Goal: Task Accomplishment & Management: Manage account settings

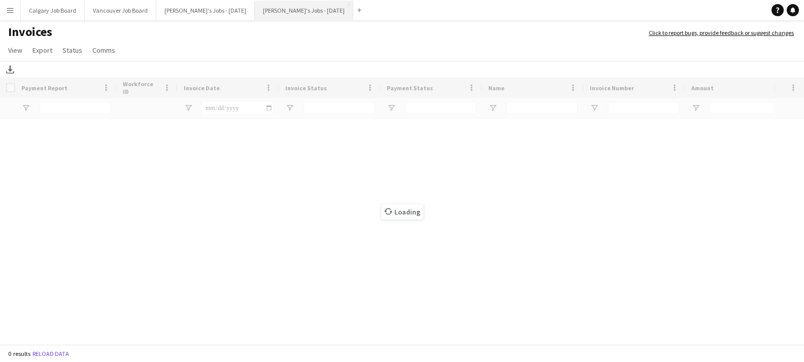
click at [300, 15] on button "[PERSON_NAME]'s Jobs - [DATE] Close" at bounding box center [304, 11] width 98 height 20
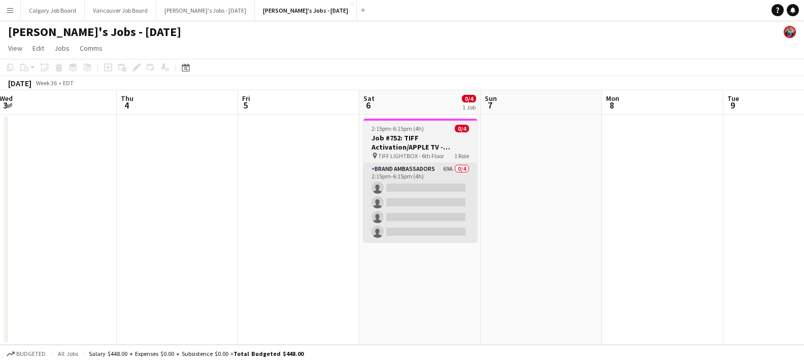
scroll to position [1, 0]
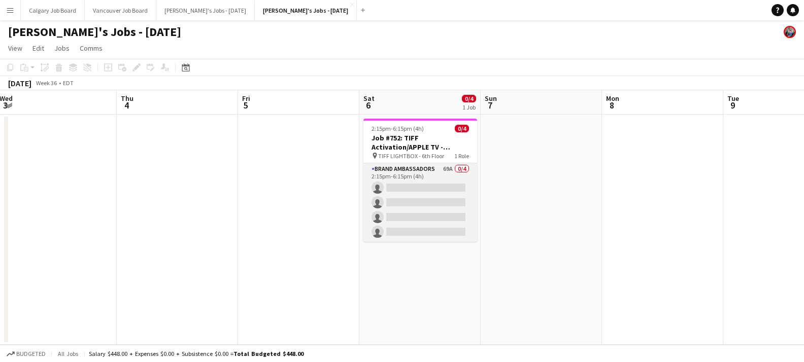
click at [376, 189] on app-card-role "Brand Ambassadors 69A 0/4 2:15pm-6:15pm (4h) single-neutral-actions single-neut…" at bounding box center [420, 202] width 114 height 79
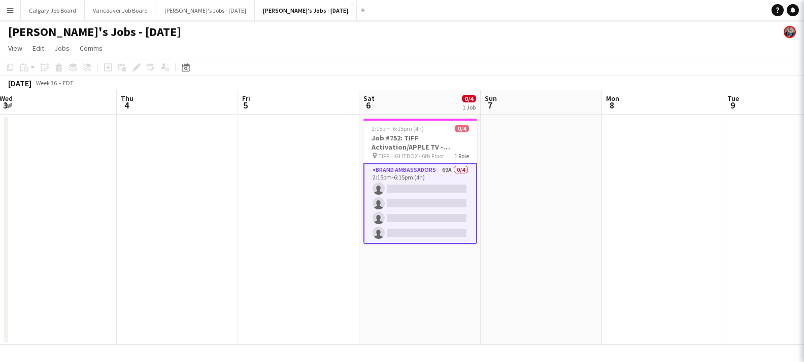
scroll to position [0, 0]
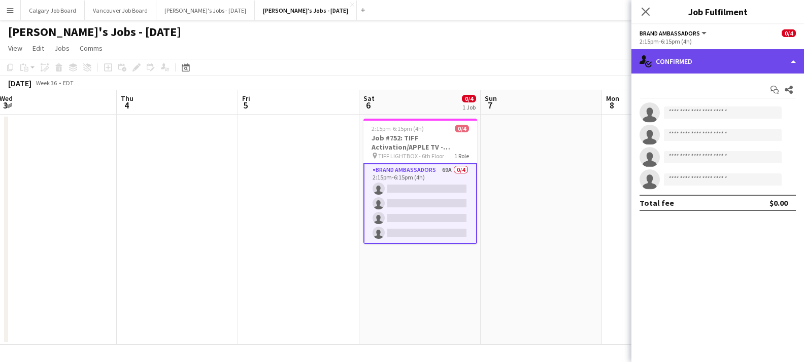
click at [687, 63] on div "single-neutral-actions-check-2 Confirmed" at bounding box center [717, 61] width 172 height 24
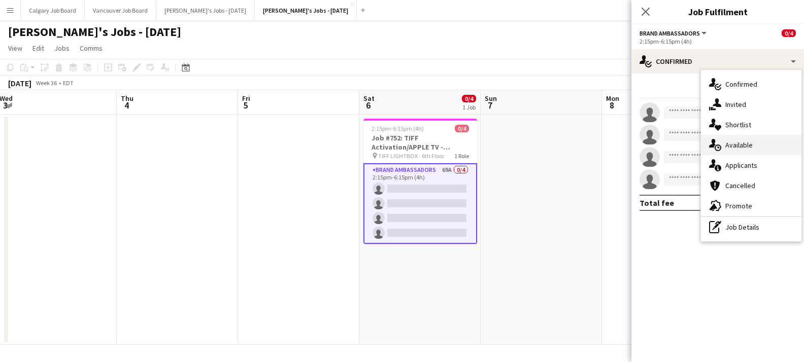
click at [734, 152] on div "single-neutral-actions-upload Available" at bounding box center [751, 145] width 100 height 20
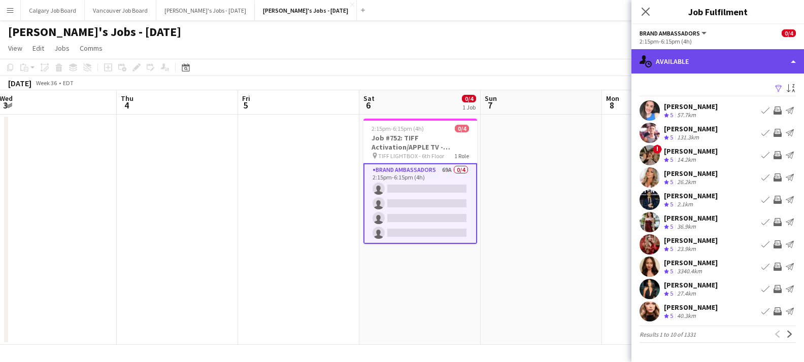
click at [671, 60] on div "single-neutral-actions-upload Available" at bounding box center [717, 61] width 172 height 24
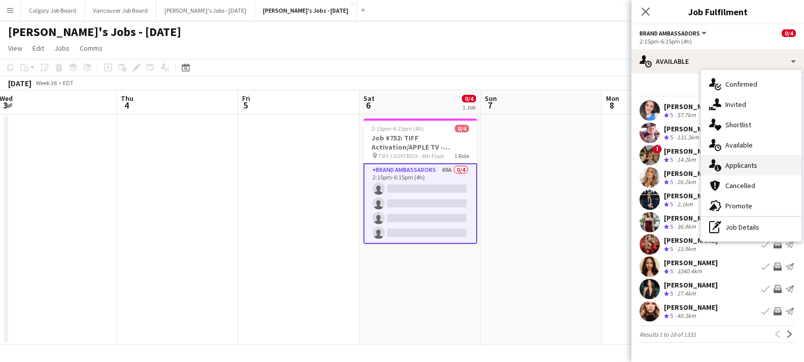
click at [738, 161] on div "single-neutral-actions-information Applicants" at bounding box center [751, 165] width 100 height 20
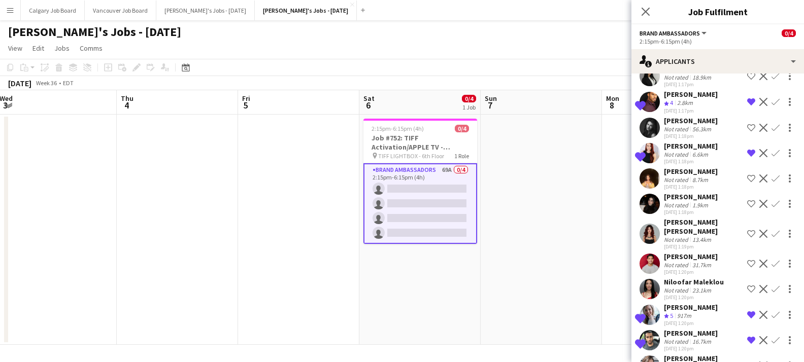
click at [682, 204] on div "Not rated" at bounding box center [677, 205] width 26 height 8
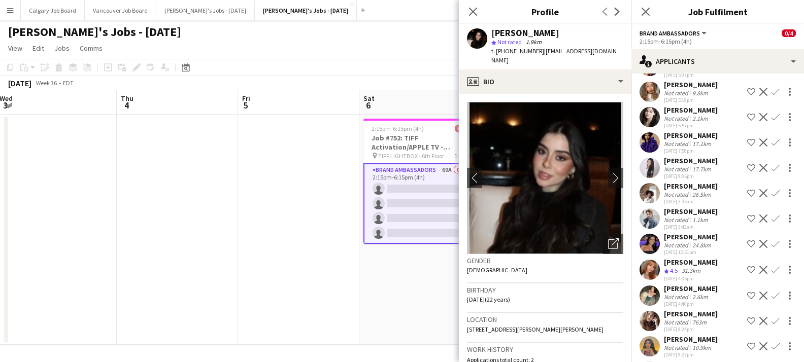
scroll to position [1482, 0]
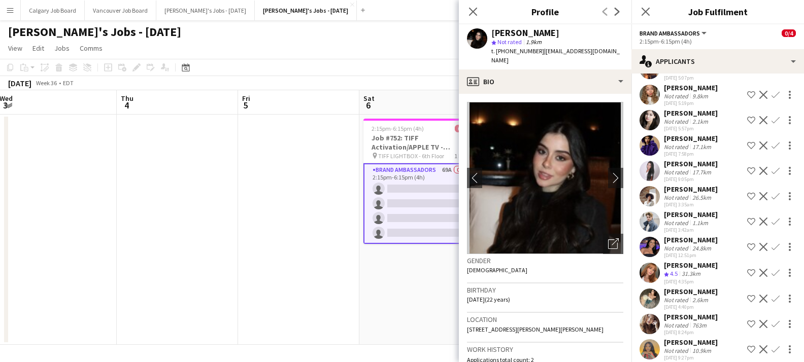
click at [777, 218] on app-icon "Confirm" at bounding box center [775, 222] width 8 height 8
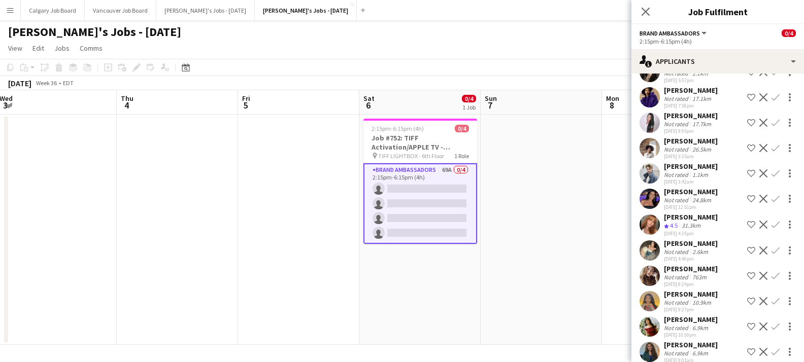
scroll to position [0, 1]
click at [774, 169] on app-icon "Confirm" at bounding box center [775, 173] width 8 height 8
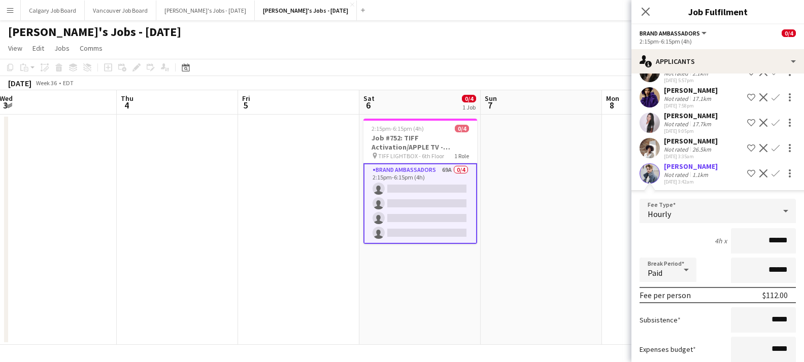
scroll to position [0, 0]
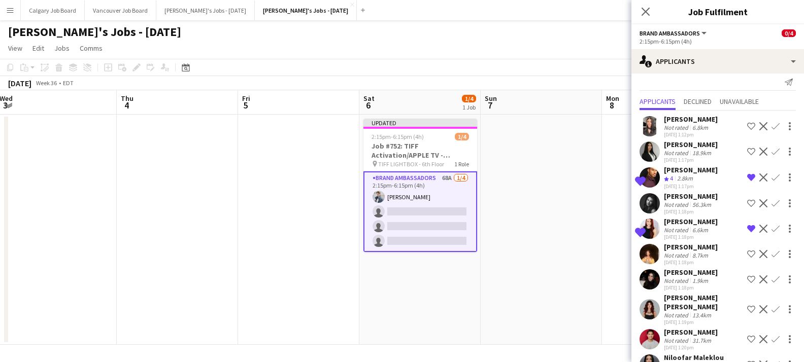
scroll to position [11, 0]
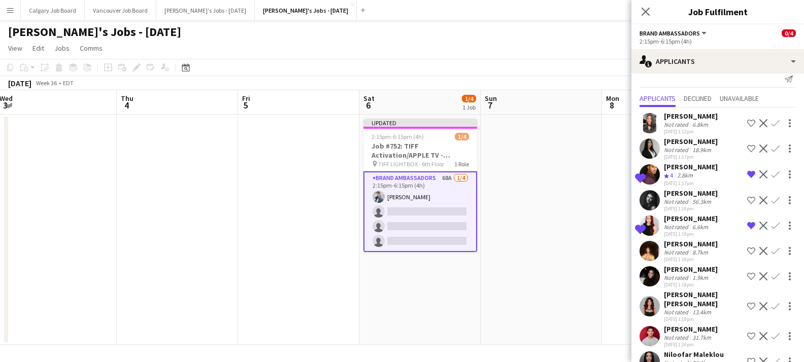
click at [773, 173] on app-icon "Confirm" at bounding box center [775, 174] width 8 height 8
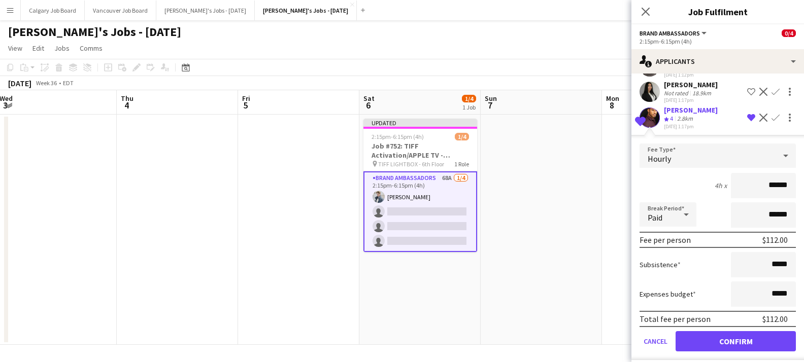
click at [708, 340] on button "Confirm" at bounding box center [735, 341] width 120 height 20
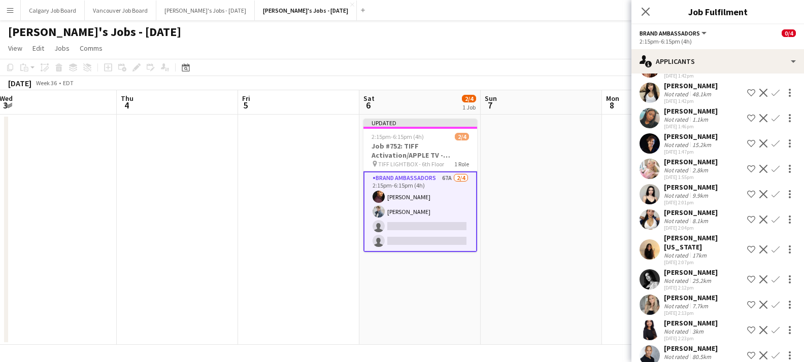
scroll to position [900, 0]
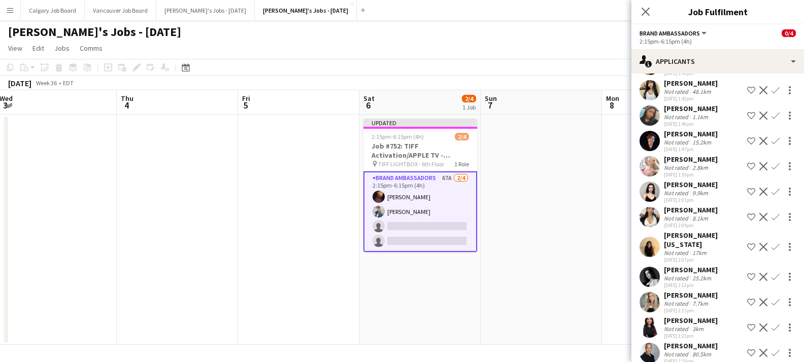
click at [774, 298] on app-icon "Confirm" at bounding box center [775, 302] width 8 height 8
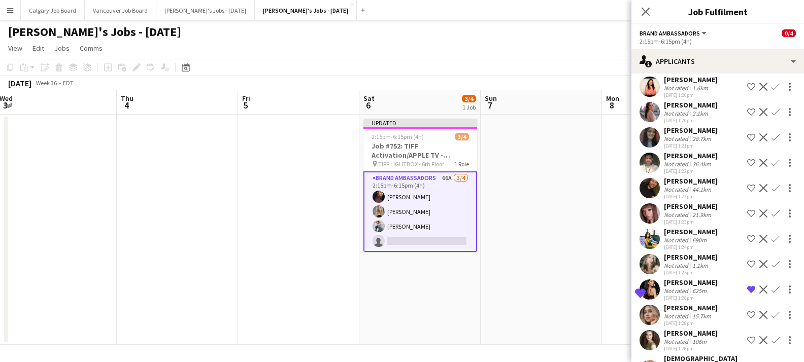
scroll to position [386, 0]
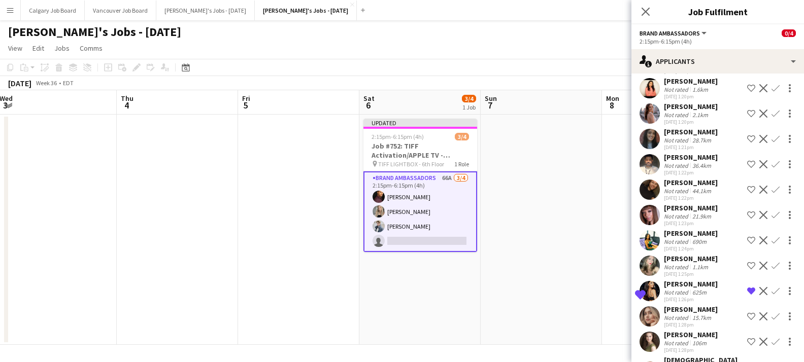
click at [776, 290] on app-icon "Confirm" at bounding box center [775, 291] width 8 height 8
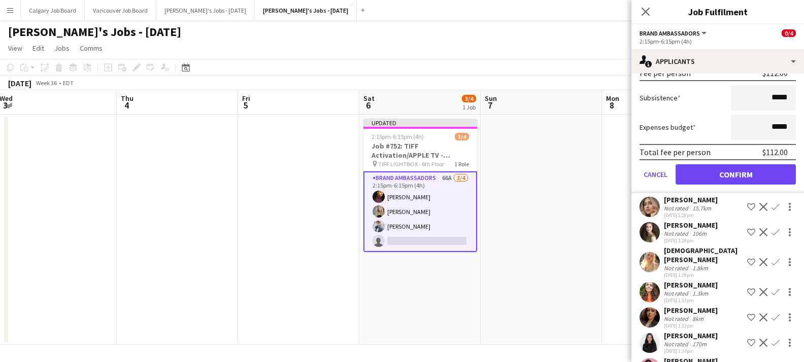
scroll to position [0, 1]
click at [719, 176] on button "Confirm" at bounding box center [735, 174] width 120 height 20
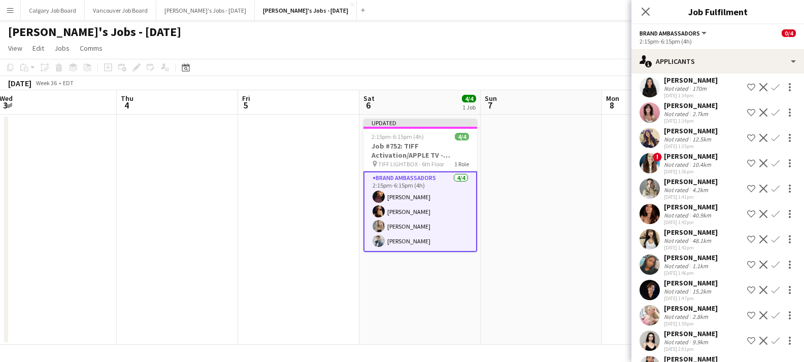
scroll to position [0, 0]
click at [611, 176] on app-date-cell at bounding box center [662, 230] width 121 height 230
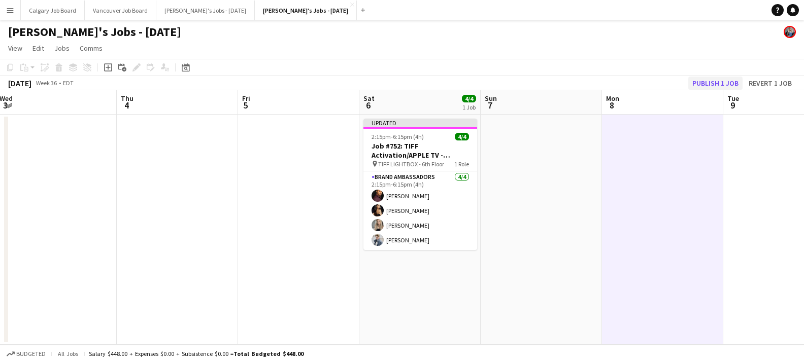
click at [730, 79] on button "Publish 1 job" at bounding box center [715, 83] width 54 height 13
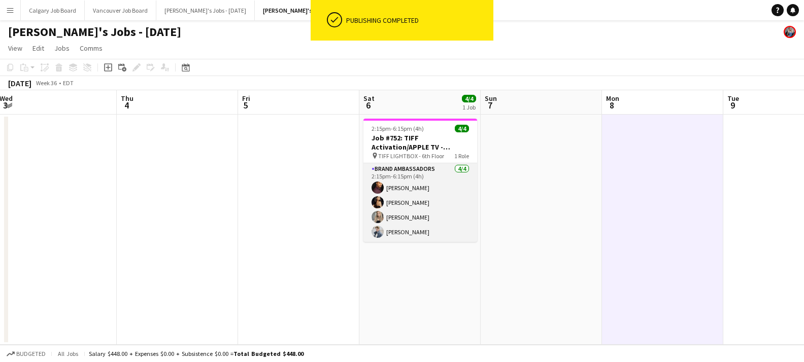
click at [417, 229] on app-card-role "Brand Ambassadors [DATE] 2:15pm-6:15pm (4h) [PERSON_NAME] [PERSON_NAME] [PERSON…" at bounding box center [420, 202] width 114 height 79
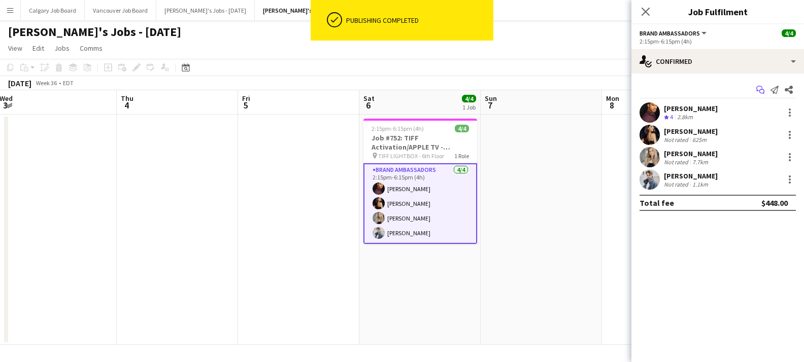
click at [756, 86] on icon "Start chat" at bounding box center [760, 90] width 8 height 8
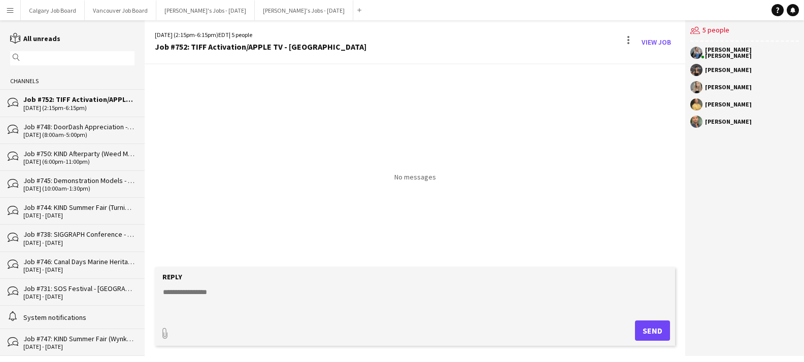
click at [215, 291] on textarea at bounding box center [417, 300] width 510 height 26
paste textarea "**********"
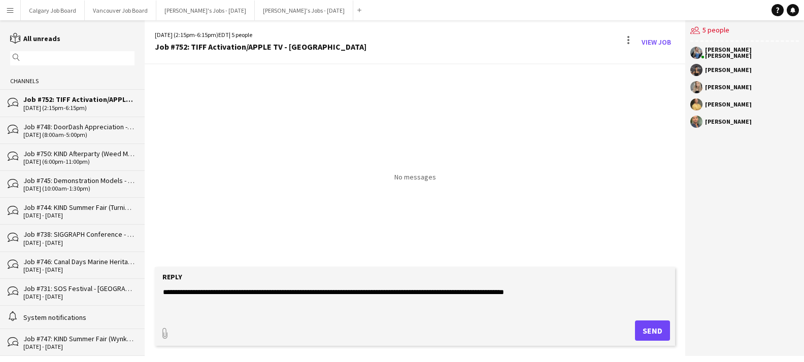
drag, startPoint x: 275, startPoint y: 293, endPoint x: 285, endPoint y: 294, distance: 10.2
click at [275, 293] on textarea "**********" at bounding box center [417, 300] width 510 height 26
click at [277, 291] on textarea "**********" at bounding box center [417, 300] width 510 height 26
click at [284, 291] on textarea "**********" at bounding box center [417, 300] width 510 height 26
click at [324, 292] on textarea "**********" at bounding box center [417, 300] width 510 height 26
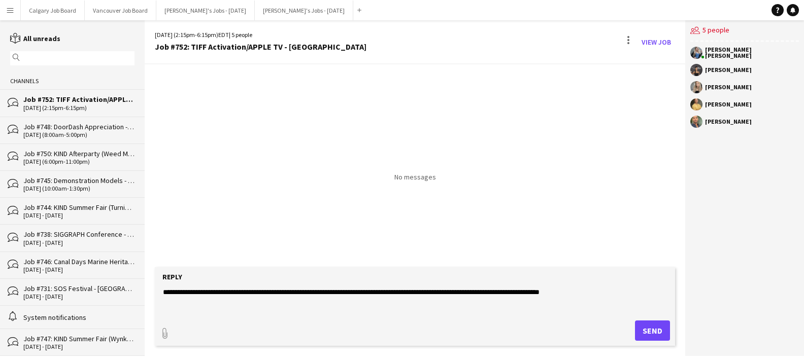
type textarea "**********"
click at [649, 329] on button "Send" at bounding box center [652, 331] width 35 height 20
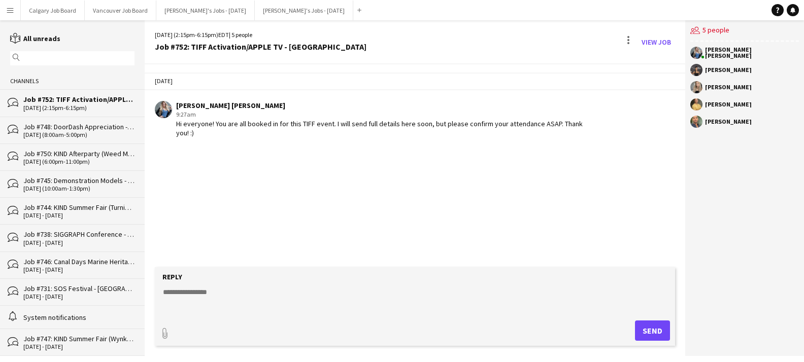
drag, startPoint x: 12, startPoint y: 11, endPoint x: 15, endPoint y: 16, distance: 5.2
click at [12, 12] on app-icon "Menu" at bounding box center [10, 10] width 8 height 8
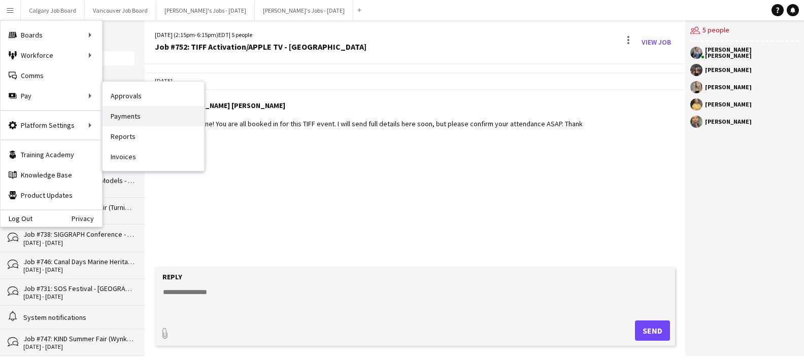
click at [143, 115] on link "Payments" at bounding box center [152, 116] width 101 height 20
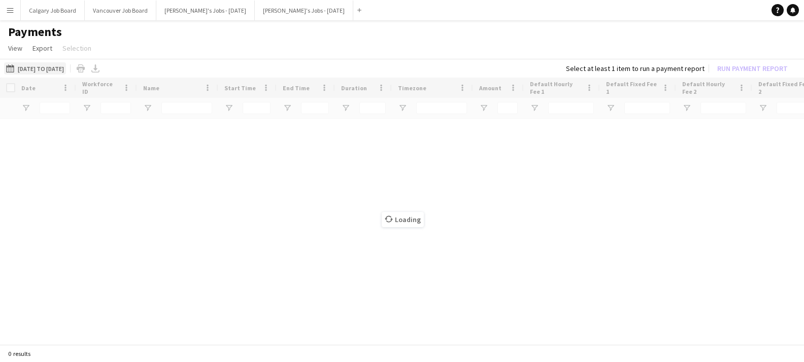
click at [66, 72] on button "[DATE] to [DATE] [DATE] to [DATE]" at bounding box center [35, 68] width 62 height 12
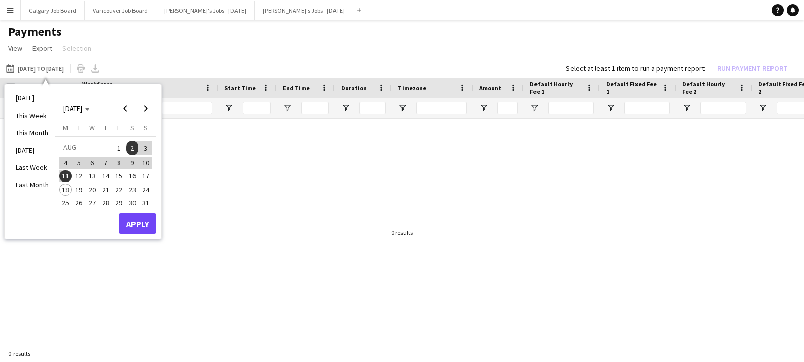
click at [68, 171] on span "11" at bounding box center [65, 176] width 12 height 12
drag, startPoint x: 67, startPoint y: 187, endPoint x: 80, endPoint y: 200, distance: 18.0
click at [67, 187] on span "18" at bounding box center [65, 190] width 12 height 12
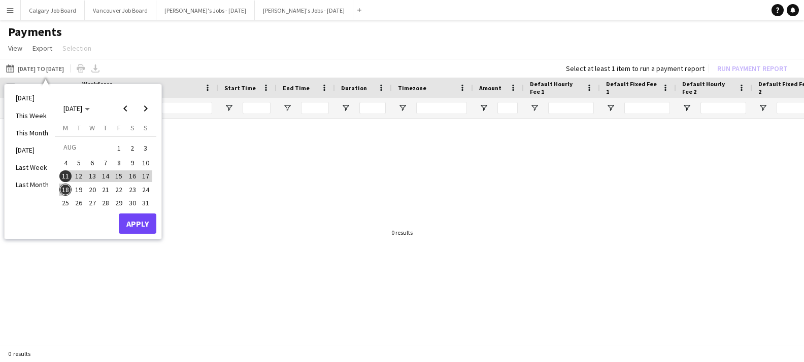
click at [140, 223] on button "Apply" at bounding box center [138, 224] width 38 height 20
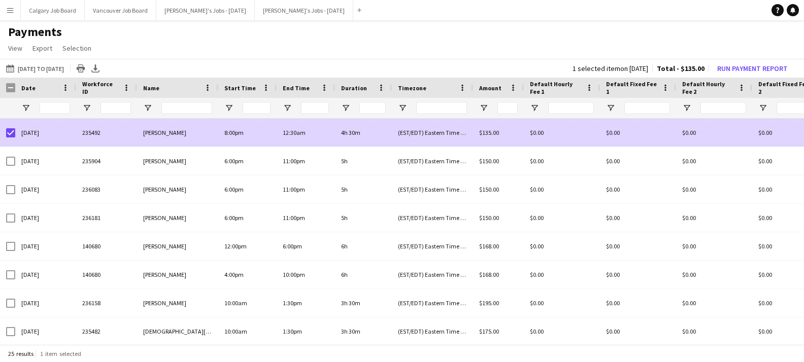
click at [2, 135] on div at bounding box center [7, 133] width 15 height 28
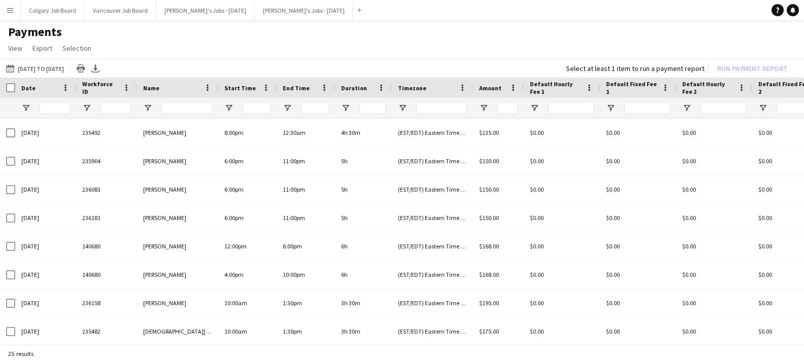
click at [14, 17] on button "Menu" at bounding box center [10, 10] width 20 height 20
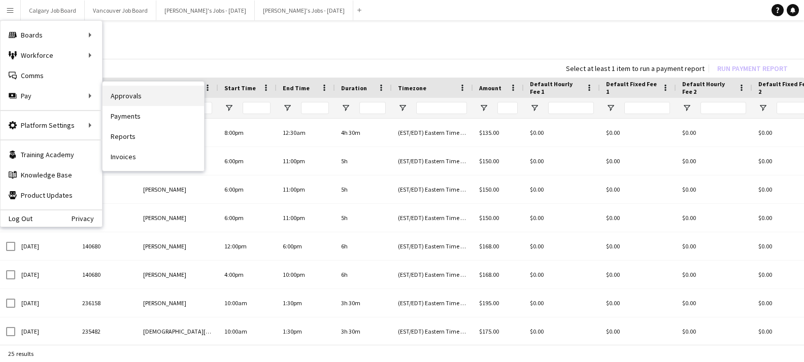
click at [116, 97] on link "Approvals" at bounding box center [152, 96] width 101 height 20
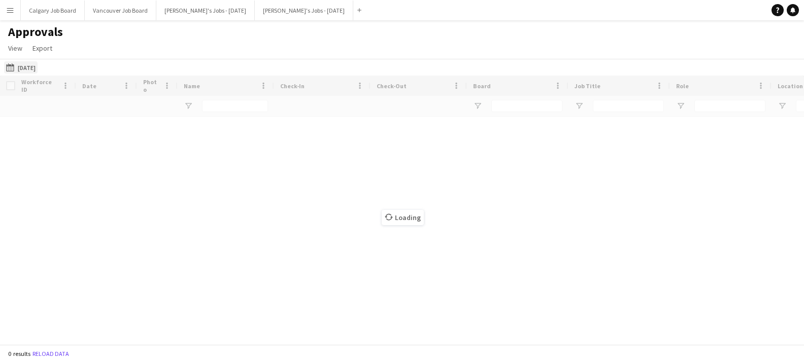
click at [38, 67] on button "[DATE] [DATE]" at bounding box center [20, 67] width 33 height 12
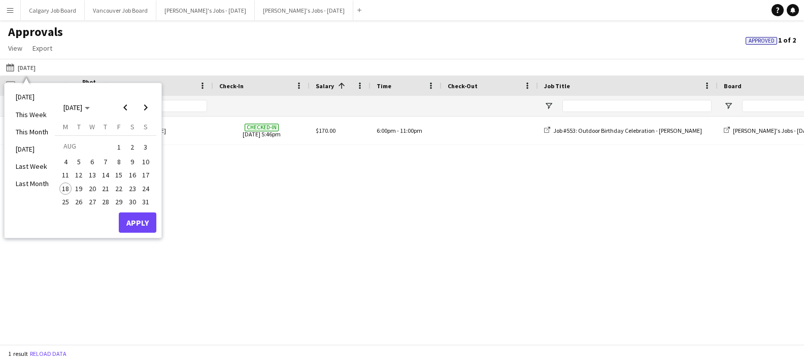
click at [135, 174] on span "16" at bounding box center [132, 175] width 12 height 12
click at [137, 223] on button "Apply" at bounding box center [138, 223] width 38 height 20
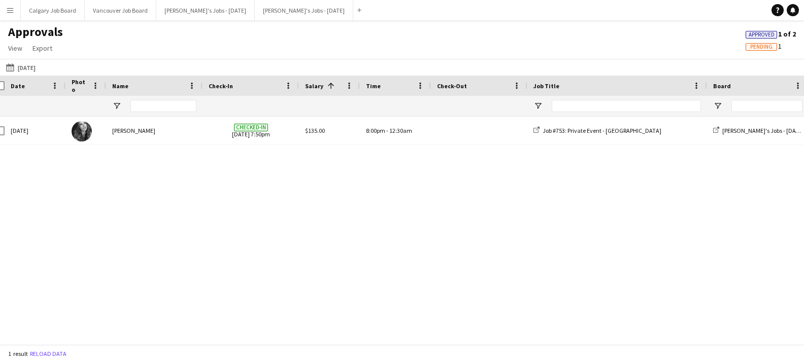
scroll to position [0, 4]
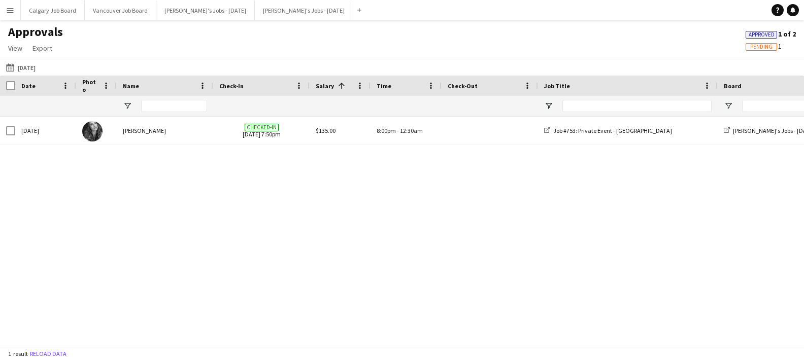
click at [11, 6] on app-icon "Menu" at bounding box center [10, 10] width 8 height 8
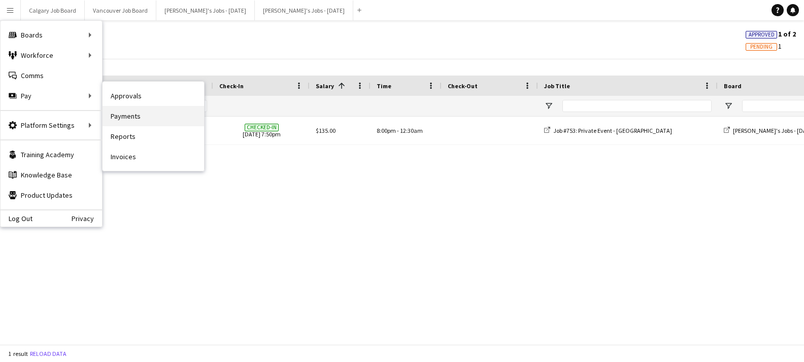
click at [133, 118] on link "Payments" at bounding box center [152, 116] width 101 height 20
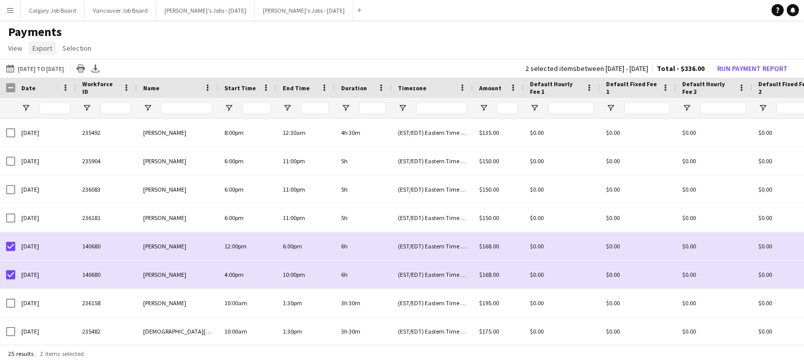
click at [48, 48] on span "Export" at bounding box center [42, 48] width 20 height 9
click at [120, 27] on h1 "Payments" at bounding box center [402, 31] width 804 height 15
click at [731, 64] on button "Run Payment Report" at bounding box center [752, 68] width 79 height 13
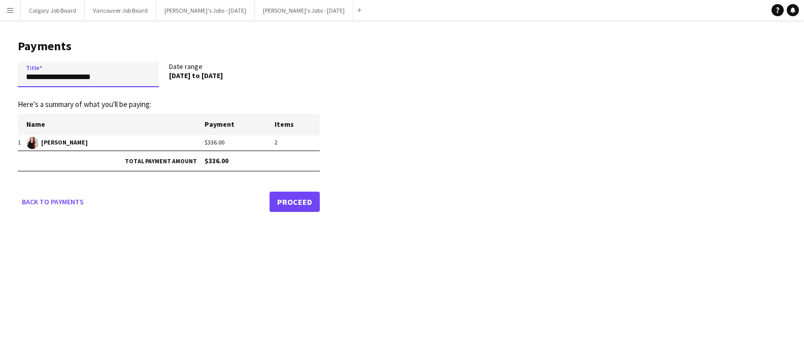
drag, startPoint x: 114, startPoint y: 78, endPoint x: -7, endPoint y: 69, distance: 121.1
click at [0, 69] on html "Menu Boards Boards Boards All jobs Status Workforce Workforce My Workforce Recr…" at bounding box center [402, 181] width 804 height 362
type input "**********"
click at [299, 203] on link "Proceed" at bounding box center [294, 202] width 50 height 20
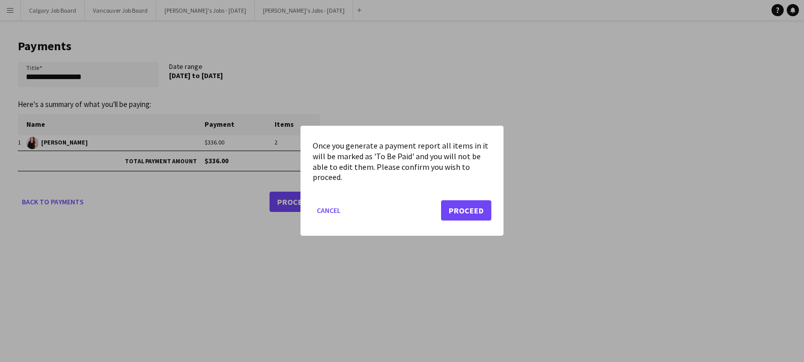
click at [474, 211] on button "Proceed" at bounding box center [466, 211] width 50 height 20
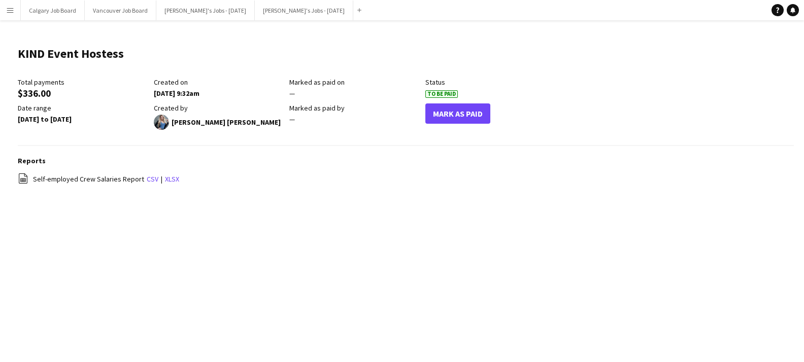
click at [14, 7] on app-icon "Menu" at bounding box center [10, 10] width 8 height 8
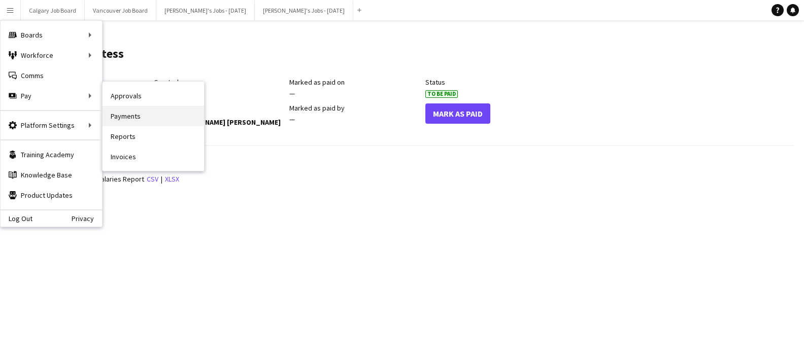
click at [140, 123] on link "Payments" at bounding box center [152, 116] width 101 height 20
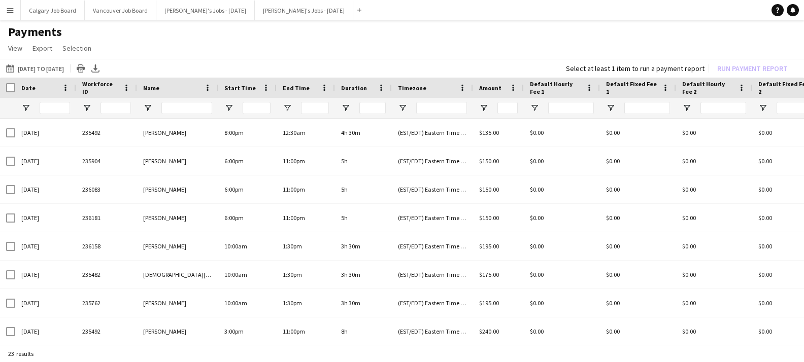
click at [13, 14] on button "Menu" at bounding box center [10, 10] width 20 height 20
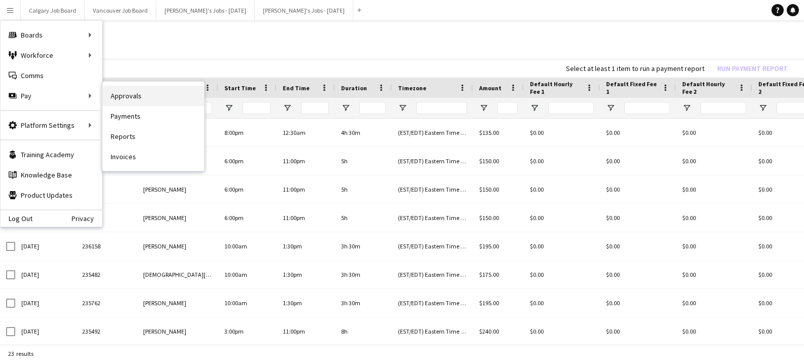
click at [119, 95] on link "Approvals" at bounding box center [152, 96] width 101 height 20
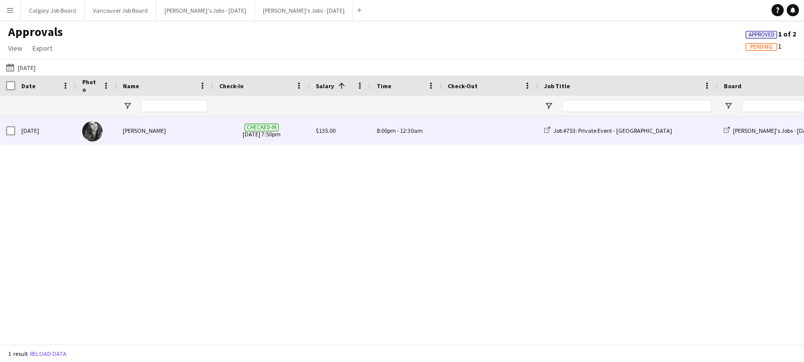
click at [166, 134] on div "[PERSON_NAME]" at bounding box center [165, 131] width 96 height 28
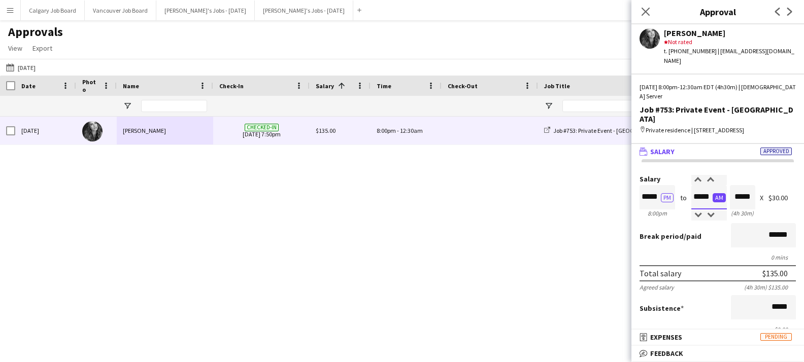
drag, startPoint x: 693, startPoint y: 186, endPoint x: 714, endPoint y: 185, distance: 20.9
click at [714, 193] on app-time-picker "***** AM" at bounding box center [709, 197] width 36 height 8
type input "*****"
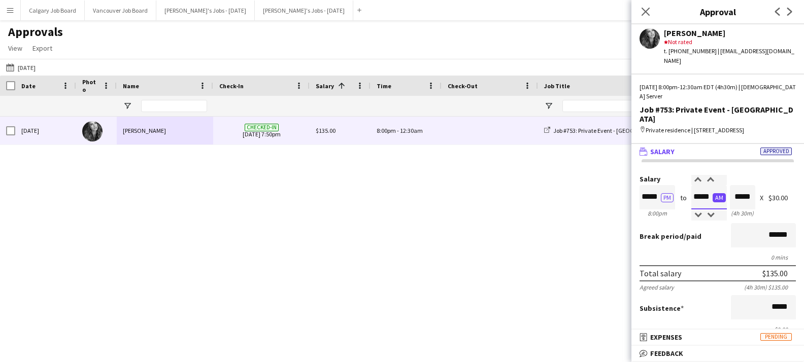
type input "*****"
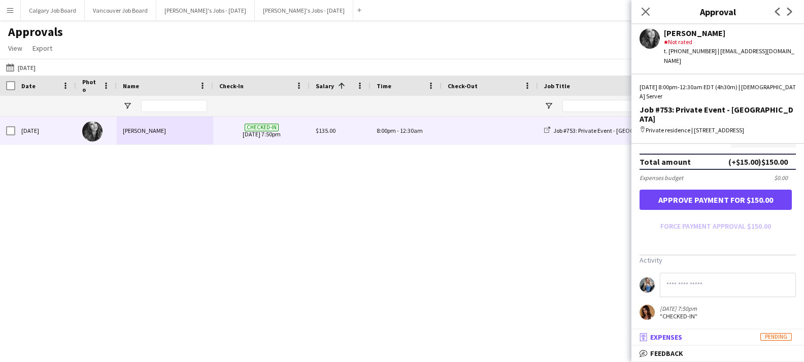
scroll to position [274, 0]
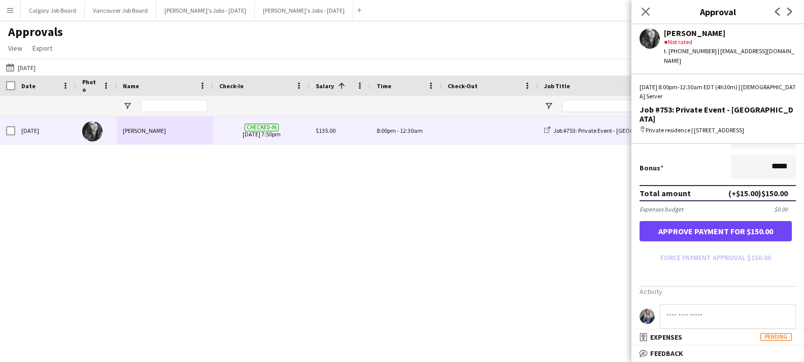
click at [714, 223] on button "Approve payment for $150.00" at bounding box center [715, 231] width 152 height 20
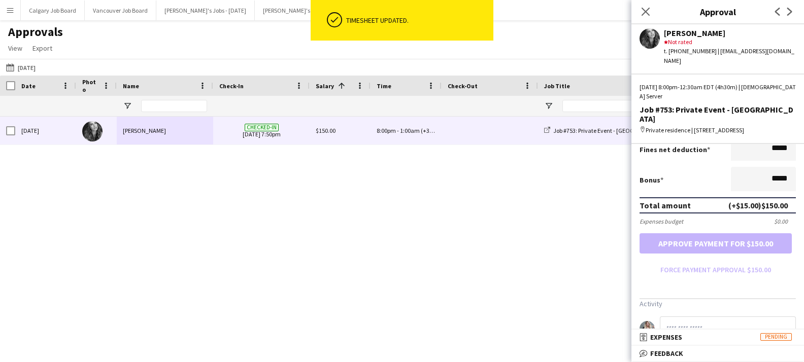
scroll to position [0, 0]
click at [645, 8] on icon "Close pop-in" at bounding box center [645, 12] width 10 height 10
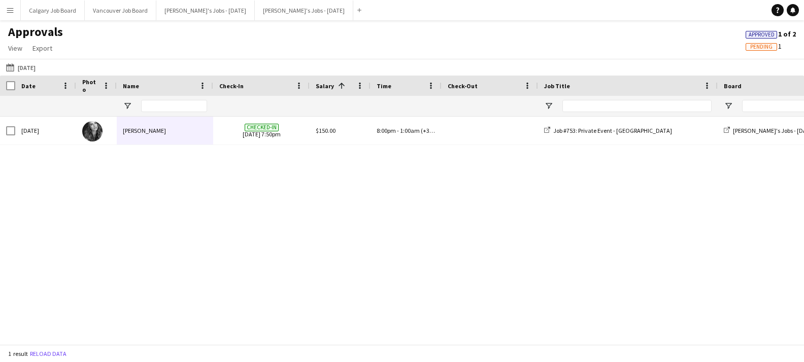
click at [16, 19] on button "Menu" at bounding box center [10, 10] width 20 height 20
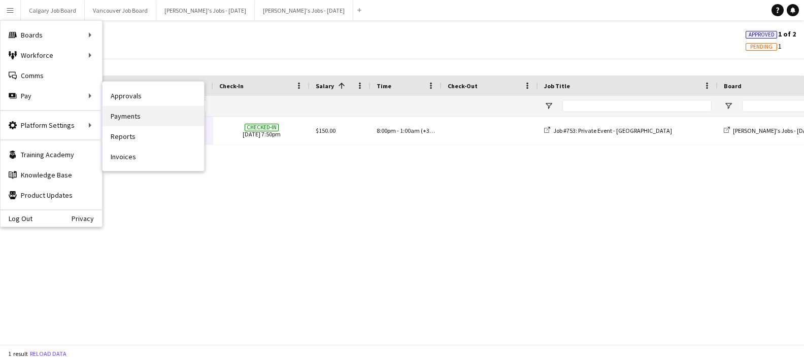
click at [127, 120] on link "Payments" at bounding box center [152, 116] width 101 height 20
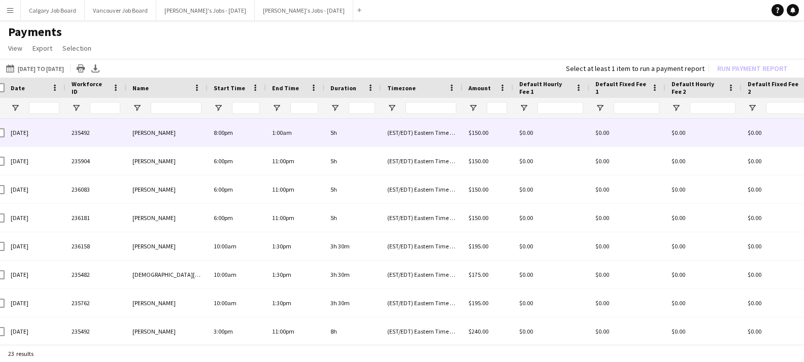
scroll to position [0, 32]
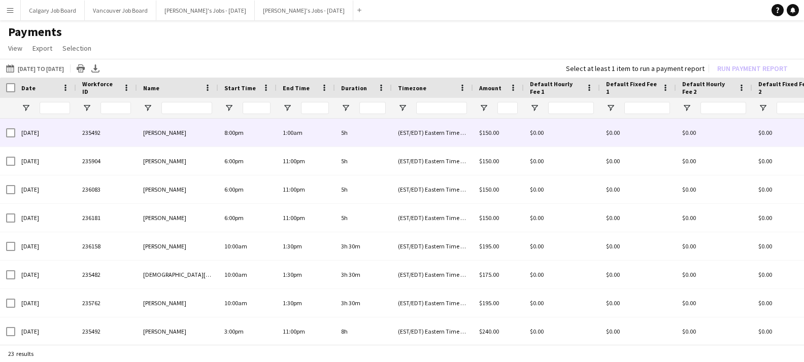
click at [5, 130] on div at bounding box center [7, 133] width 15 height 28
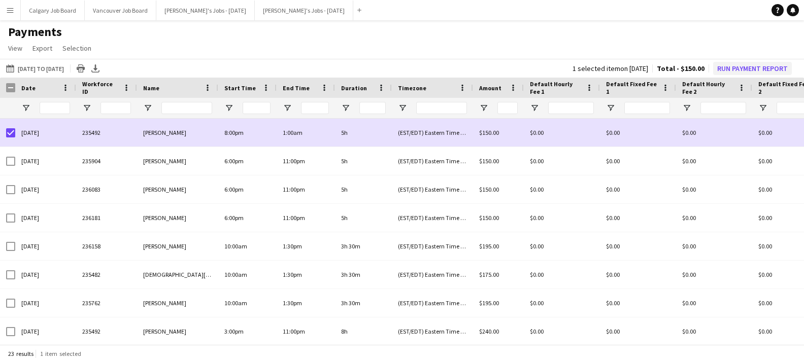
click at [747, 68] on button "Run Payment Report" at bounding box center [752, 68] width 79 height 13
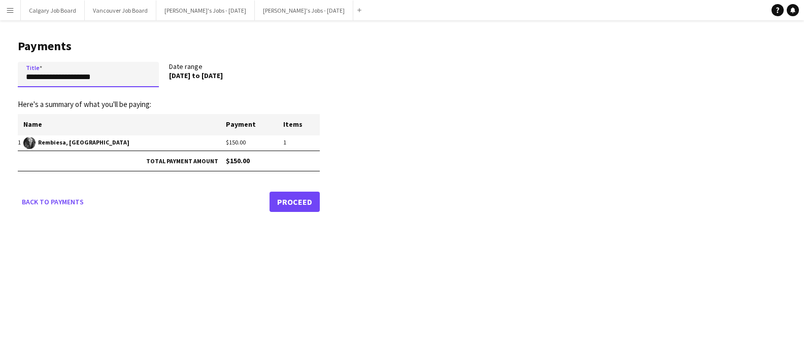
drag, startPoint x: 106, startPoint y: 80, endPoint x: 20, endPoint y: 73, distance: 86.5
click at [20, 73] on input "**********" at bounding box center [88, 74] width 141 height 25
type input "**********"
click at [283, 200] on link "Proceed" at bounding box center [294, 202] width 50 height 20
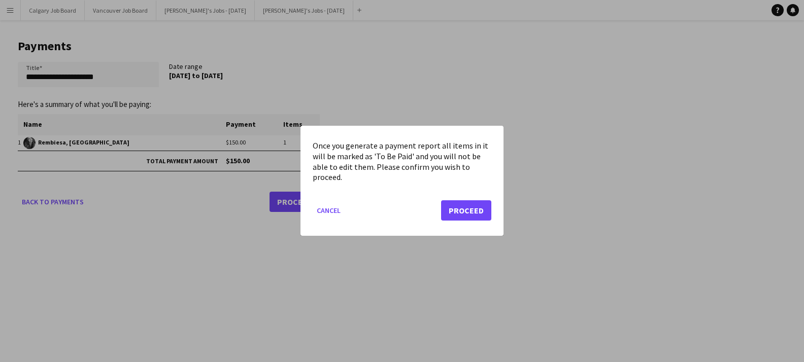
click at [455, 207] on button "Proceed" at bounding box center [466, 211] width 50 height 20
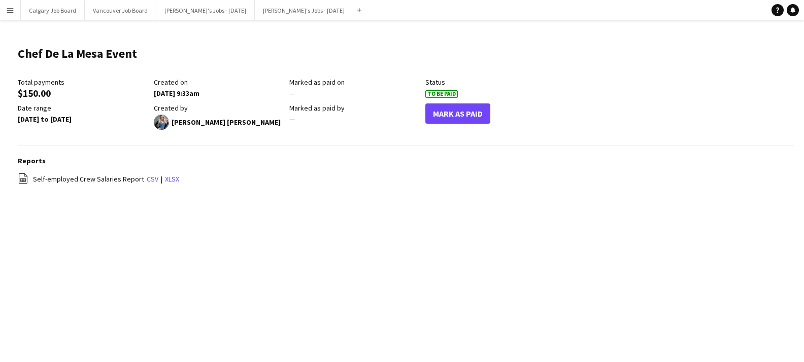
click at [10, 11] on app-icon "Menu" at bounding box center [10, 10] width 8 height 8
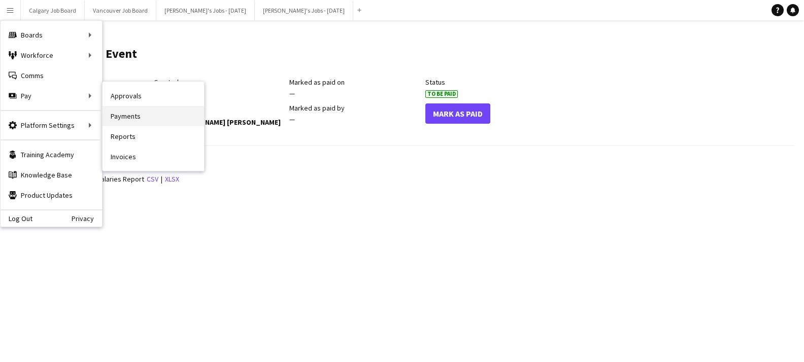
click at [136, 115] on link "Payments" at bounding box center [152, 116] width 101 height 20
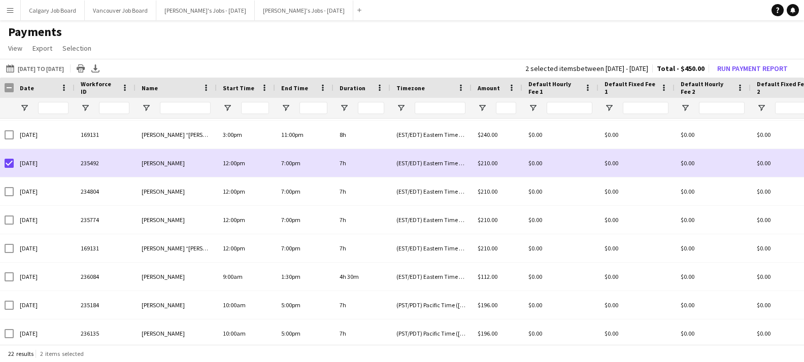
click at [176, 84] on div "Name" at bounding box center [170, 87] width 57 height 15
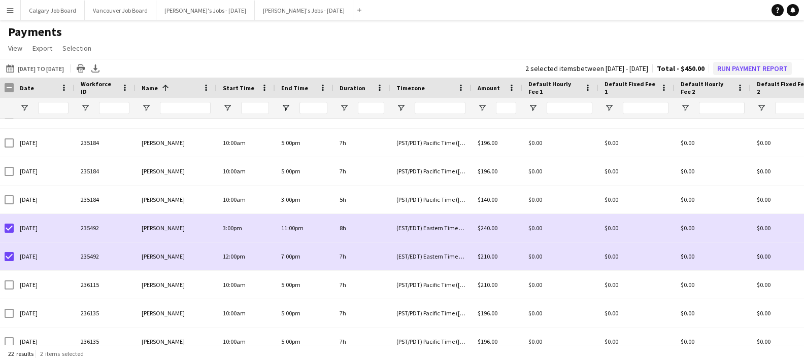
click at [753, 67] on button "Run Payment Report" at bounding box center [752, 68] width 79 height 13
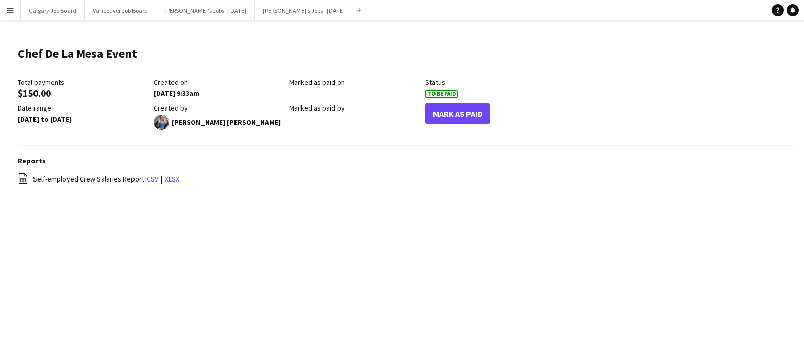
click at [7, 12] on app-icon "Menu" at bounding box center [10, 10] width 8 height 8
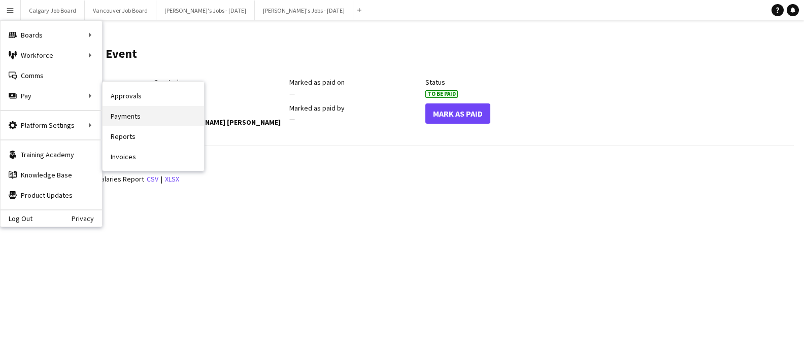
click at [152, 112] on link "Payments" at bounding box center [152, 116] width 101 height 20
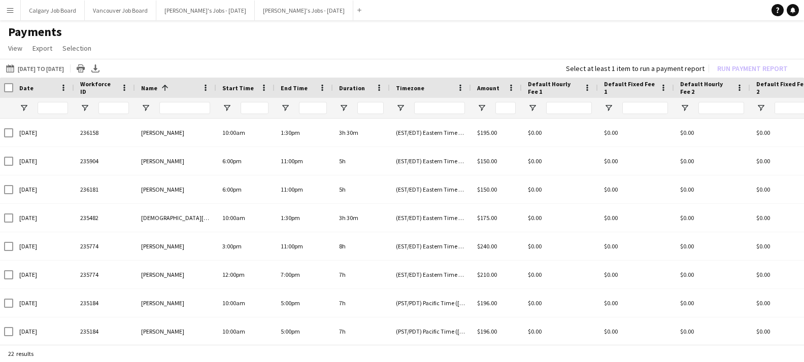
click at [177, 90] on div "Name 1" at bounding box center [169, 87] width 57 height 15
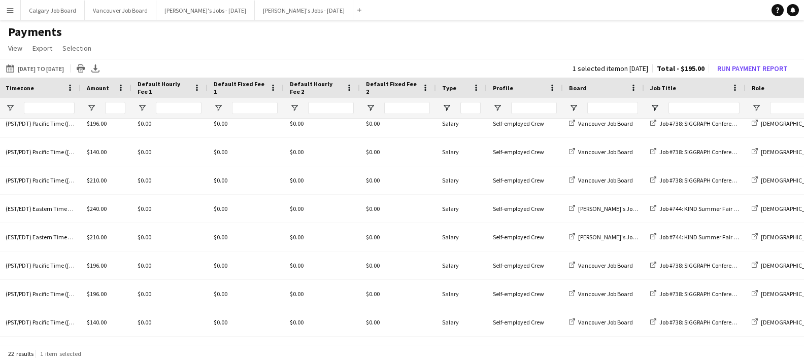
click at [696, 91] on div "Job Title" at bounding box center [688, 87] width 77 height 15
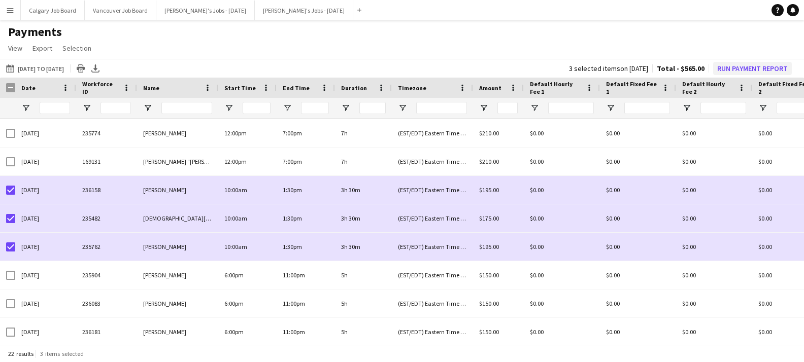
click at [761, 66] on button "Run Payment Report" at bounding box center [752, 68] width 79 height 13
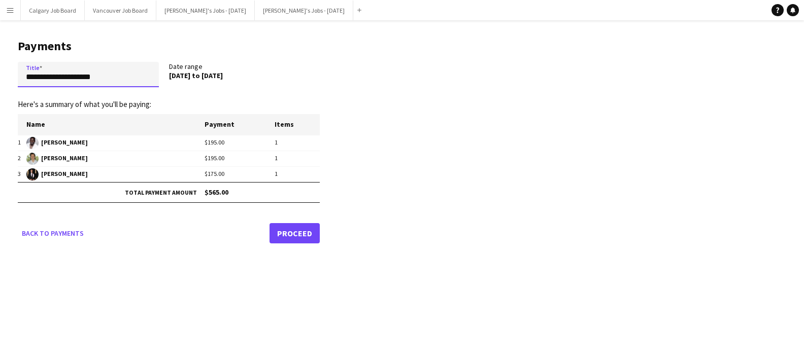
click at [15, 72] on main "**********" at bounding box center [165, 139] width 330 height 238
click at [78, 78] on input "**********" at bounding box center [88, 74] width 141 height 25
type input "**********"
click at [305, 236] on link "Proceed" at bounding box center [294, 233] width 50 height 20
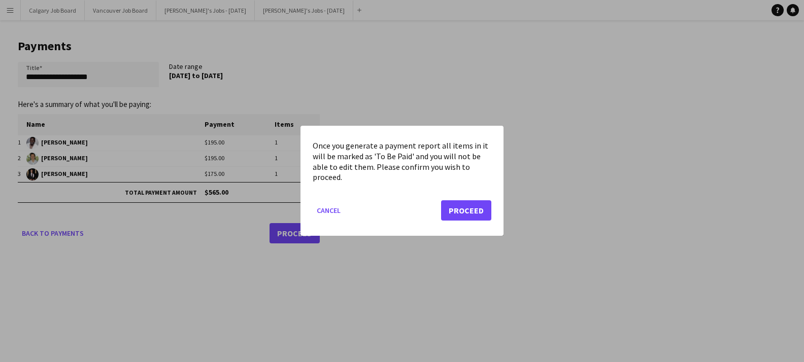
click at [469, 212] on button "Proceed" at bounding box center [466, 211] width 50 height 20
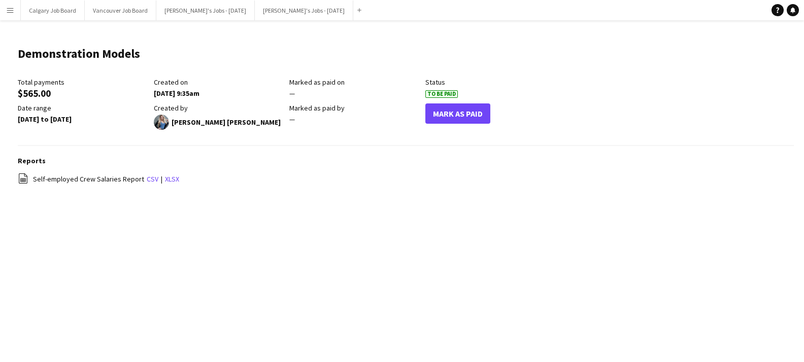
drag, startPoint x: 19, startPoint y: 7, endPoint x: 18, endPoint y: 21, distance: 14.2
click at [19, 7] on button "Menu" at bounding box center [10, 10] width 20 height 20
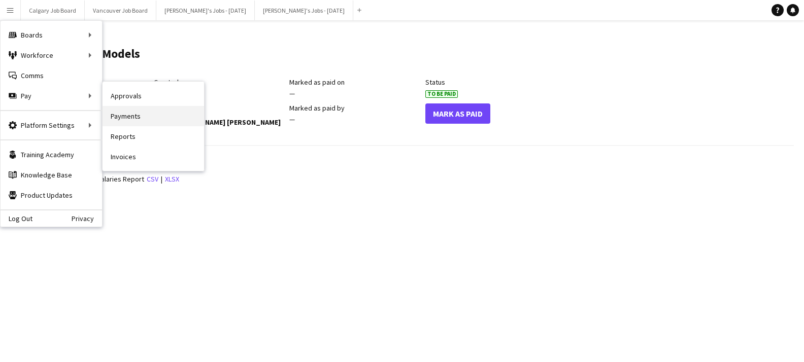
click at [128, 119] on link "Payments" at bounding box center [152, 116] width 101 height 20
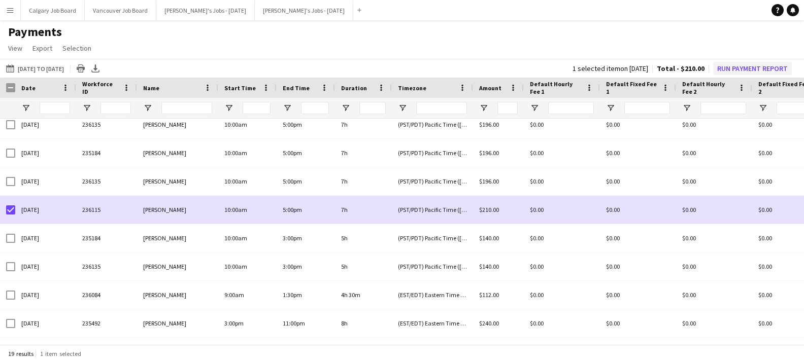
click at [737, 65] on button "Run Payment Report" at bounding box center [752, 68] width 79 height 13
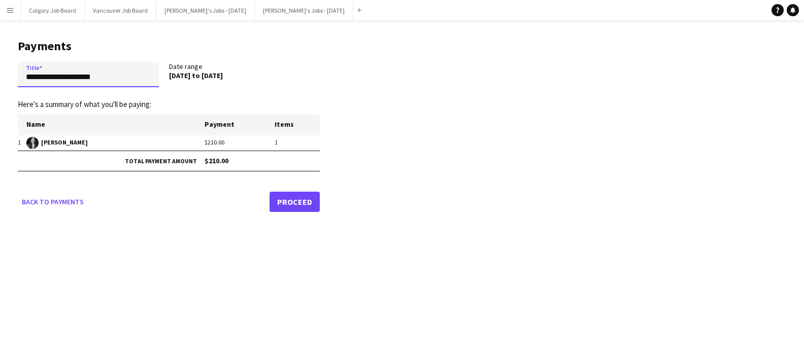
drag, startPoint x: 121, startPoint y: 80, endPoint x: 15, endPoint y: 79, distance: 106.0
click at [15, 79] on main "**********" at bounding box center [165, 123] width 330 height 207
type input "**********"
click at [284, 199] on link "Proceed" at bounding box center [294, 202] width 50 height 20
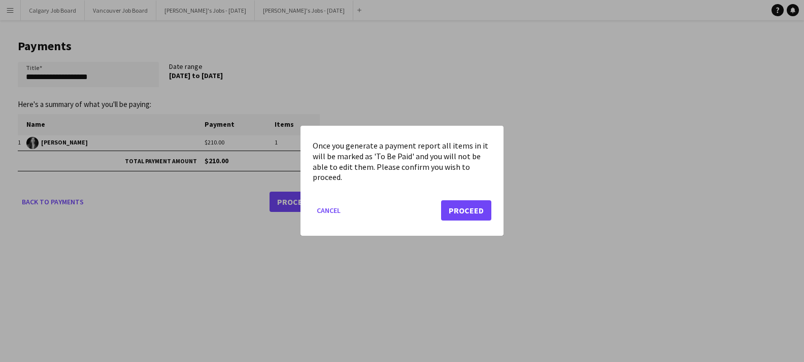
click at [457, 205] on button "Proceed" at bounding box center [466, 211] width 50 height 20
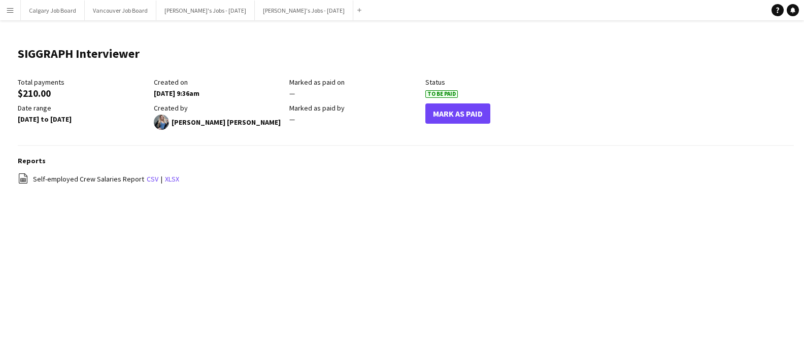
click at [15, 9] on button "Menu" at bounding box center [10, 10] width 20 height 20
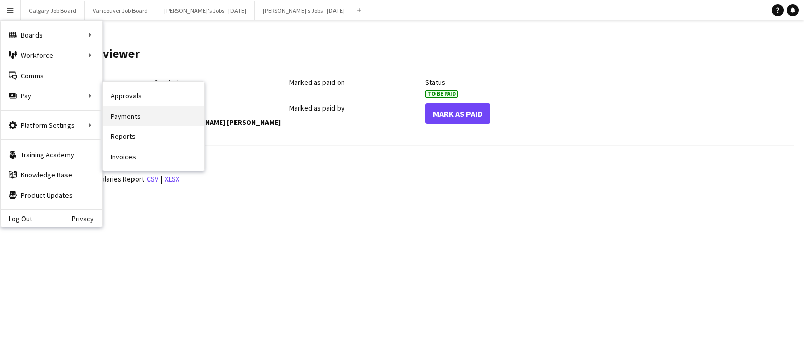
click at [136, 112] on link "Payments" at bounding box center [152, 116] width 101 height 20
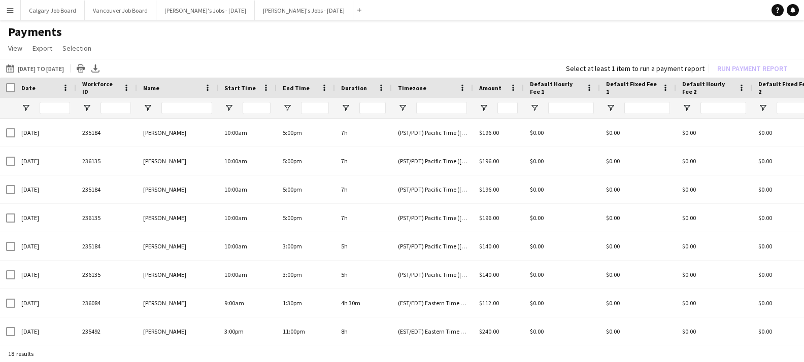
click at [15, 26] on h1 "Payments" at bounding box center [402, 31] width 804 height 15
click at [12, 11] on app-icon "Menu" at bounding box center [10, 10] width 8 height 8
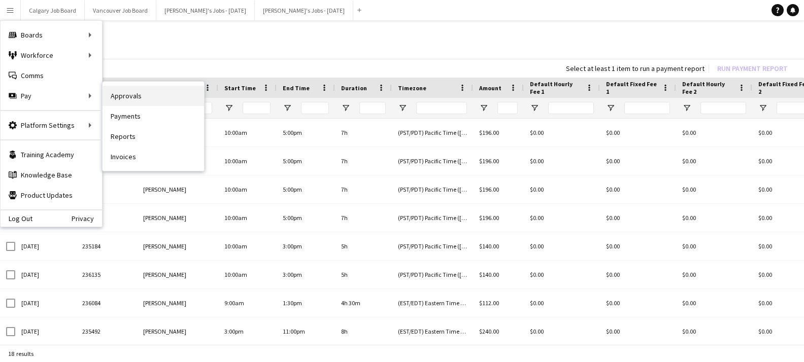
click at [118, 92] on link "Approvals" at bounding box center [152, 96] width 101 height 20
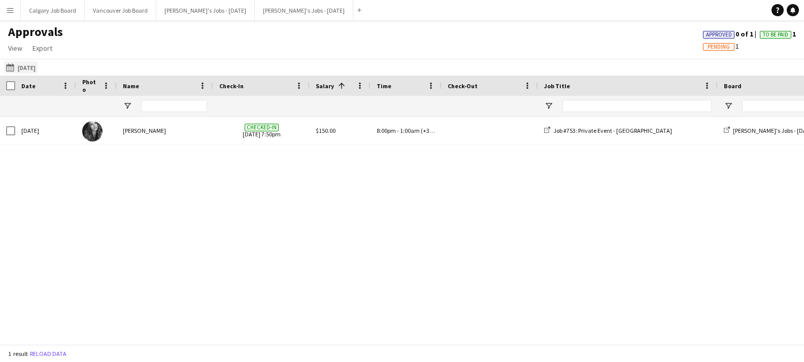
click at [32, 61] on button "[DATE] [DATE]" at bounding box center [20, 67] width 33 height 12
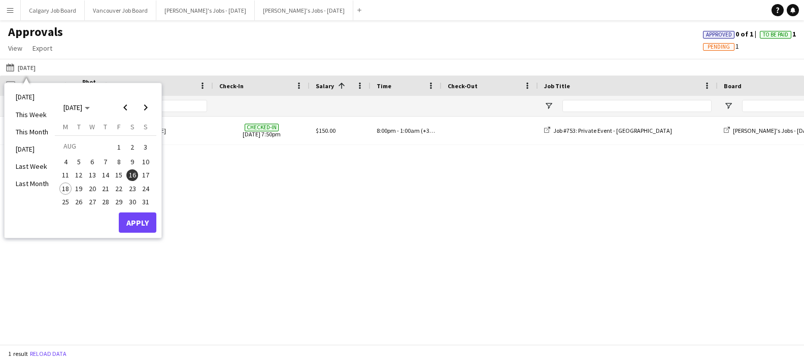
click at [148, 174] on span "17" at bounding box center [146, 175] width 12 height 12
click at [137, 215] on button "Apply" at bounding box center [138, 223] width 38 height 20
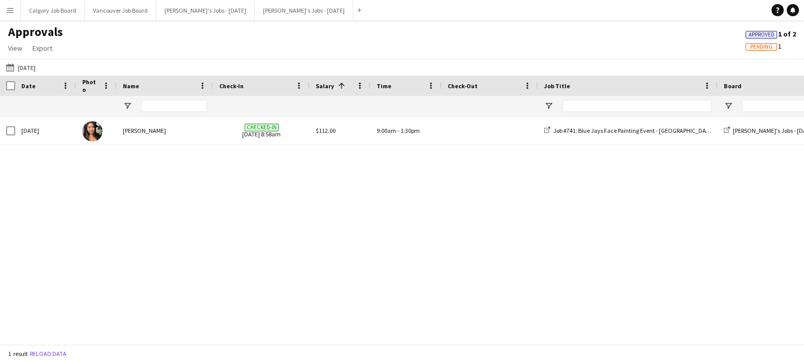
drag, startPoint x: 18, startPoint y: 16, endPoint x: 18, endPoint y: 26, distance: 10.2
click at [18, 15] on button "Menu" at bounding box center [10, 10] width 20 height 20
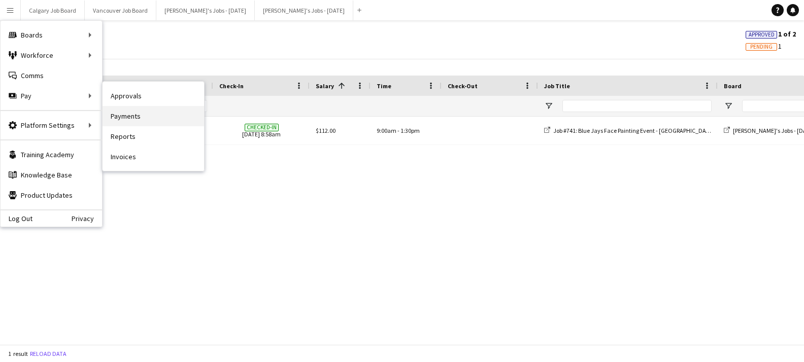
click at [127, 113] on link "Payments" at bounding box center [152, 116] width 101 height 20
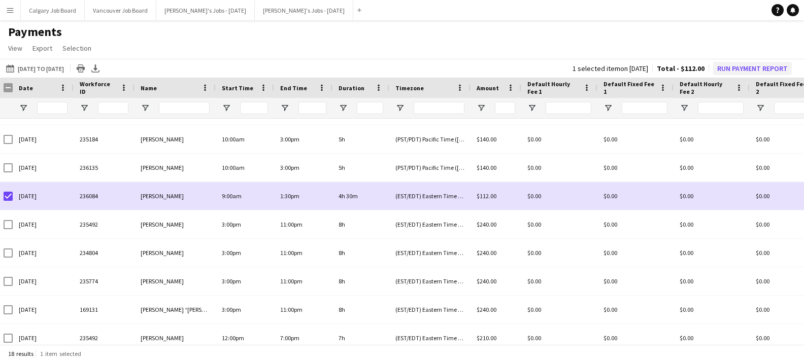
click at [745, 65] on button "Run Payment Report" at bounding box center [752, 68] width 79 height 13
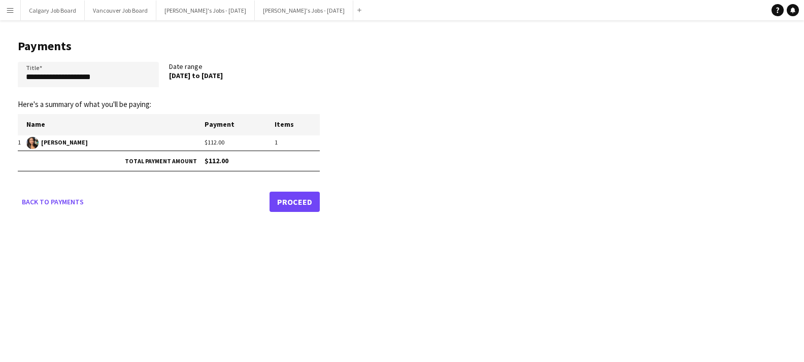
click at [287, 200] on link "Proceed" at bounding box center [294, 202] width 50 height 20
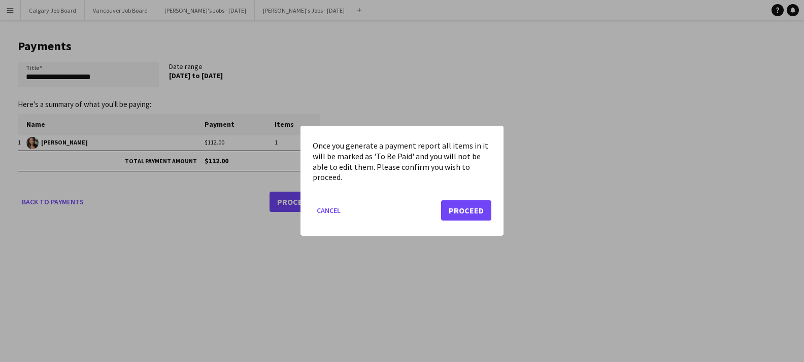
drag, startPoint x: 325, startPoint y: 208, endPoint x: 147, endPoint y: 118, distance: 199.7
click at [322, 206] on button "Cancel" at bounding box center [329, 211] width 32 height 16
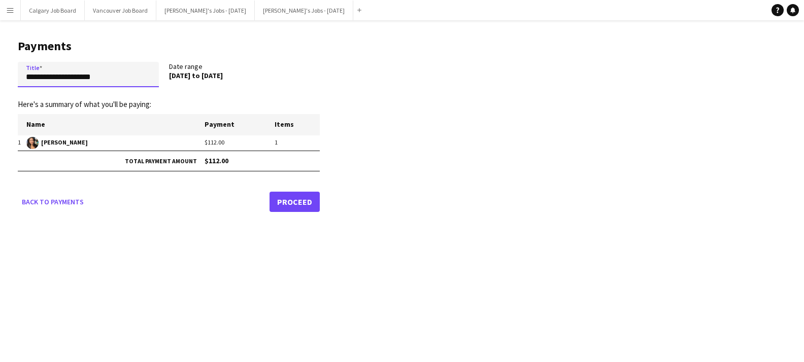
drag, startPoint x: 115, startPoint y: 76, endPoint x: 17, endPoint y: 71, distance: 98.6
click at [17, 71] on main "**********" at bounding box center [165, 123] width 330 height 207
type input "**********"
click at [312, 201] on link "Proceed" at bounding box center [294, 202] width 50 height 20
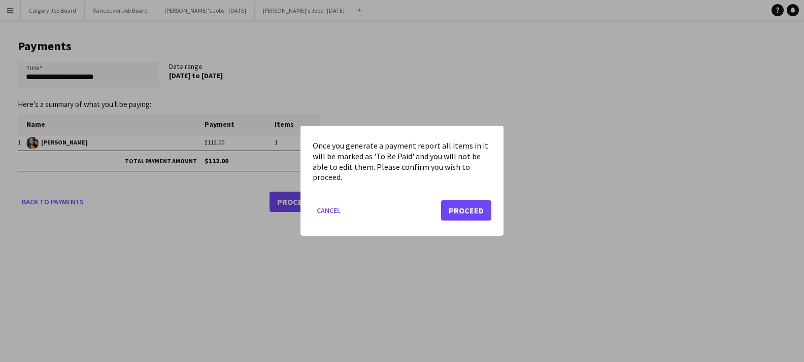
click at [460, 206] on button "Proceed" at bounding box center [466, 211] width 50 height 20
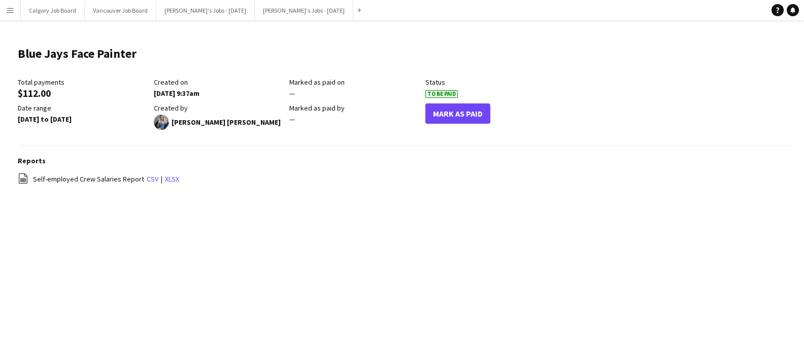
click at [8, 4] on button "Menu" at bounding box center [10, 10] width 20 height 20
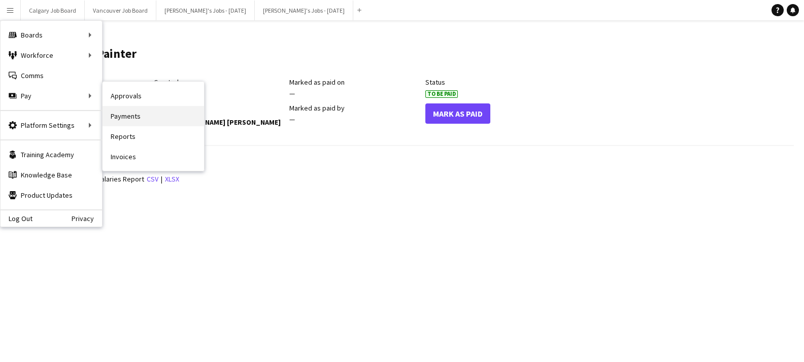
click at [117, 116] on link "Payments" at bounding box center [152, 116] width 101 height 20
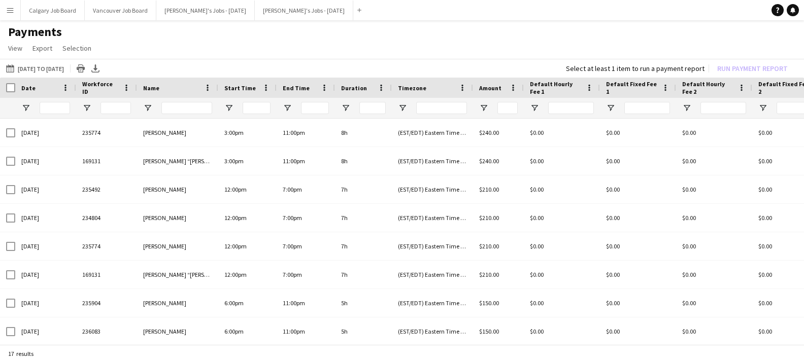
click at [13, 15] on button "Menu" at bounding box center [10, 10] width 20 height 20
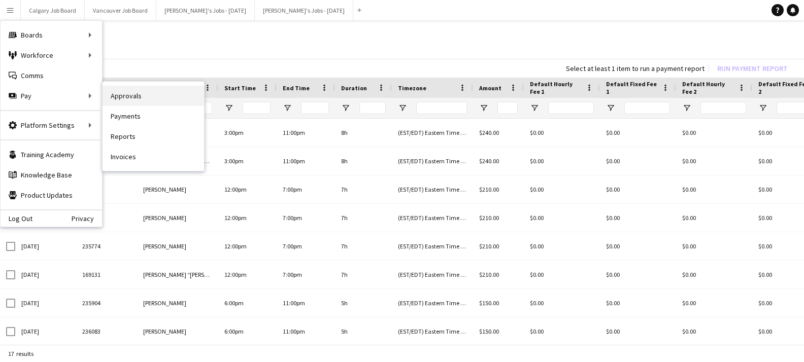
click at [119, 91] on link "Approvals" at bounding box center [152, 96] width 101 height 20
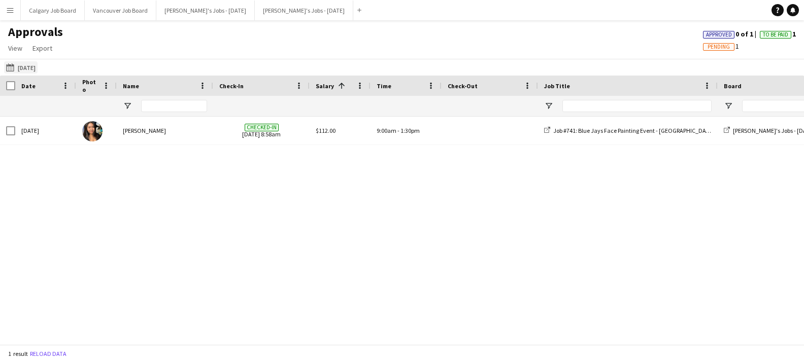
click at [28, 62] on button "[DATE] [DATE]" at bounding box center [20, 67] width 33 height 12
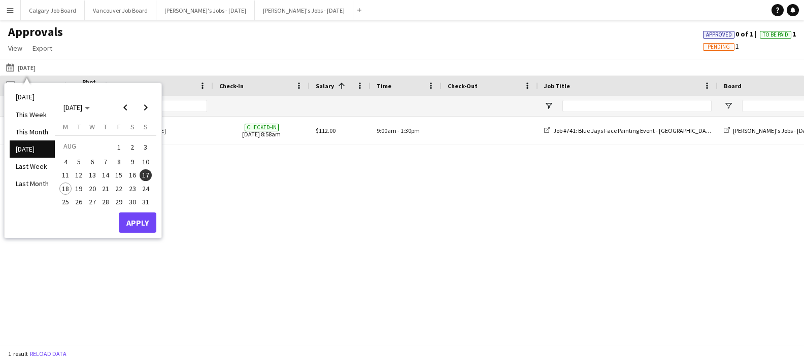
drag, startPoint x: 81, startPoint y: 170, endPoint x: 139, endPoint y: 222, distance: 77.2
click at [81, 170] on span "12" at bounding box center [79, 175] width 12 height 12
click at [142, 225] on button "Apply" at bounding box center [138, 223] width 38 height 20
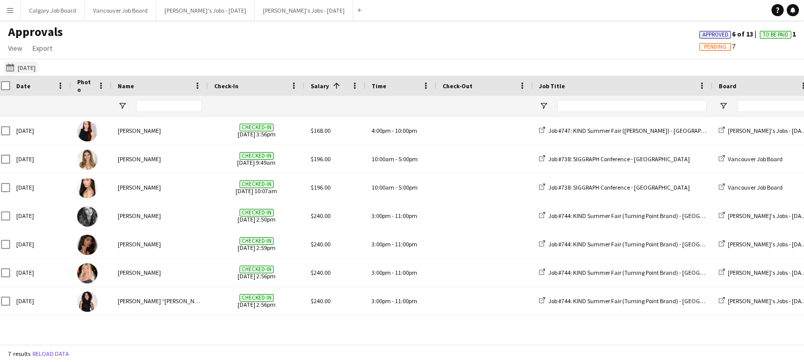
click at [38, 64] on button "[DATE] [DATE]" at bounding box center [20, 67] width 33 height 12
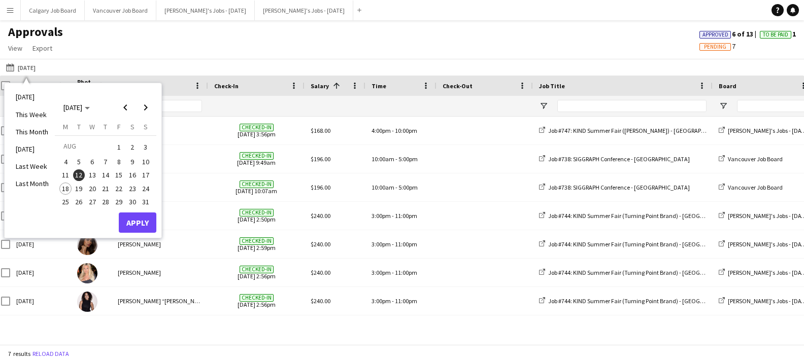
click at [93, 171] on span "13" at bounding box center [92, 175] width 12 height 12
click at [142, 215] on button "Apply" at bounding box center [138, 223] width 38 height 20
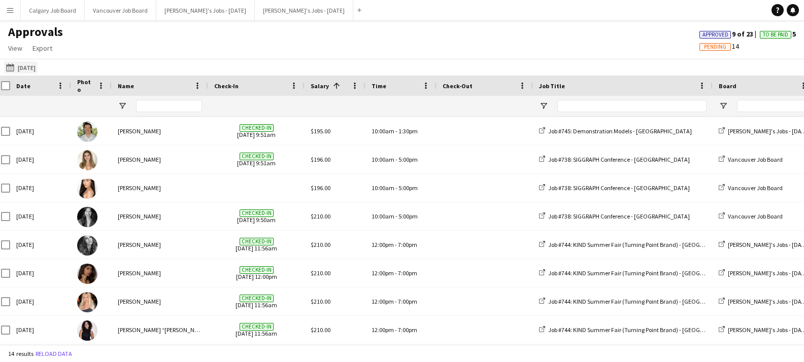
click at [38, 68] on button "[DATE] [DATE]" at bounding box center [20, 67] width 33 height 12
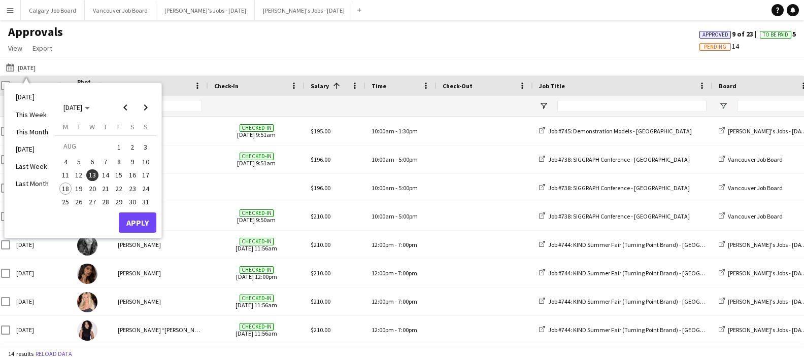
click at [105, 170] on span "14" at bounding box center [105, 175] width 12 height 12
click at [137, 219] on button "Apply" at bounding box center [138, 223] width 38 height 20
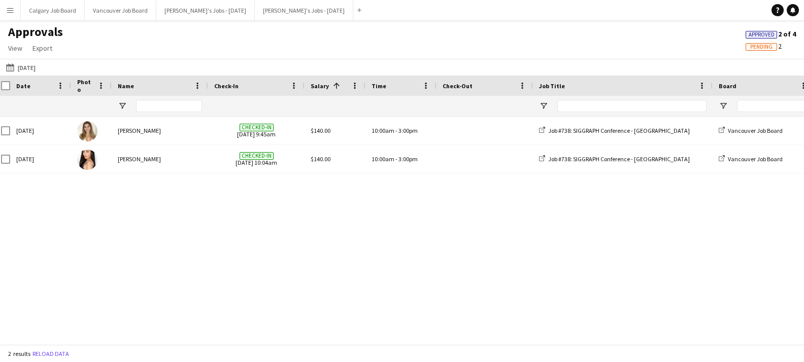
click at [18, 10] on button "Menu" at bounding box center [10, 10] width 20 height 20
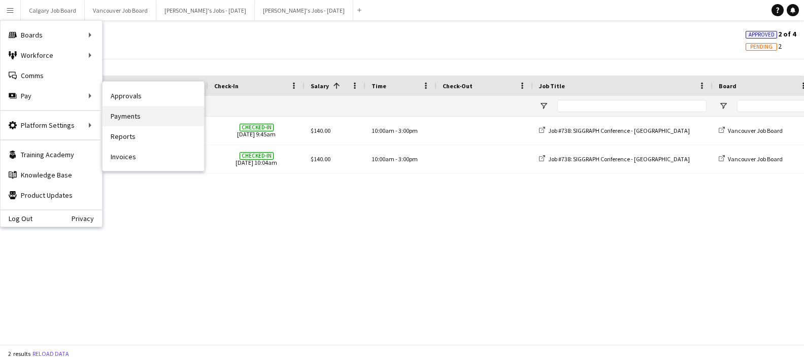
click at [124, 113] on link "Payments" at bounding box center [152, 116] width 101 height 20
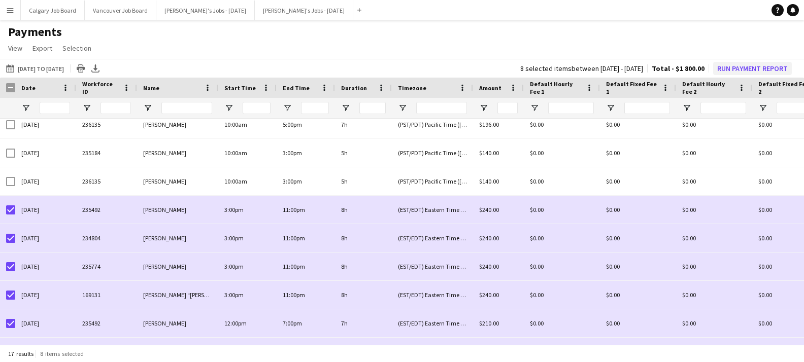
click at [757, 70] on button "Run Payment Report" at bounding box center [752, 68] width 79 height 13
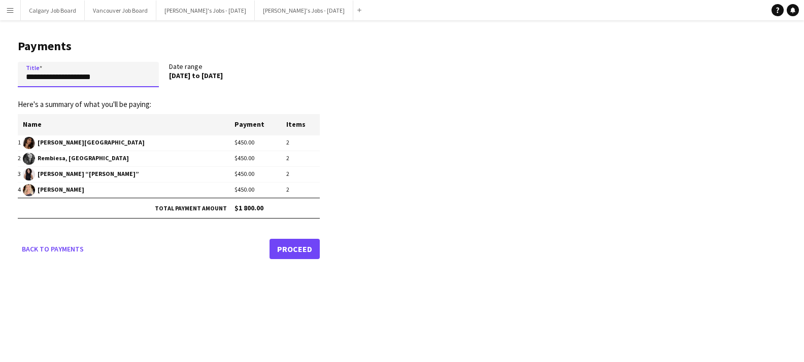
drag, startPoint x: 126, startPoint y: 79, endPoint x: 4, endPoint y: 73, distance: 122.4
click at [4, 73] on main "**********" at bounding box center [165, 147] width 330 height 254
type input "**********"
click at [284, 244] on link "Proceed" at bounding box center [294, 249] width 50 height 20
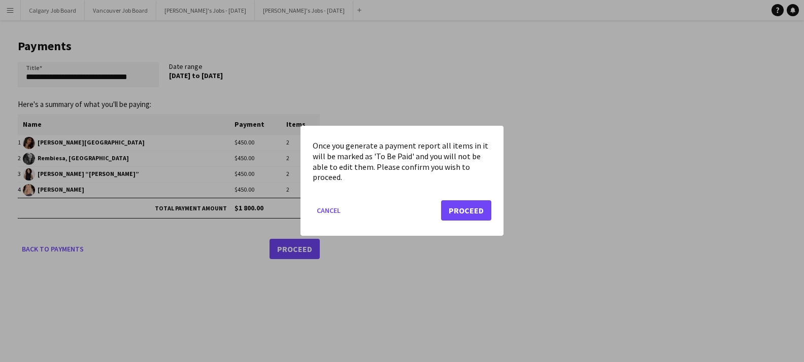
click at [469, 213] on button "Proceed" at bounding box center [466, 211] width 50 height 20
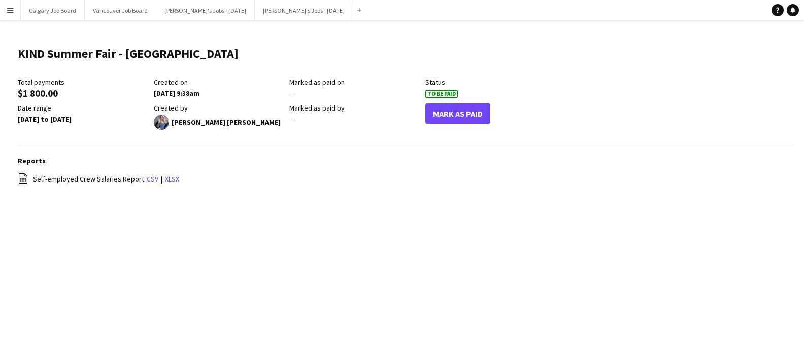
drag, startPoint x: 6, startPoint y: 4, endPoint x: 31, endPoint y: 66, distance: 67.4
click at [6, 4] on button "Menu" at bounding box center [10, 10] width 20 height 20
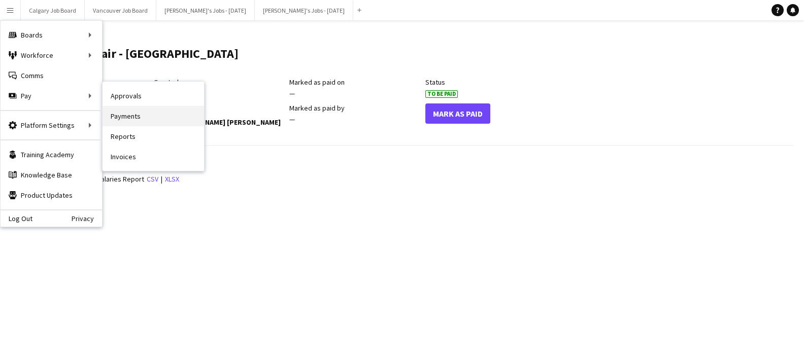
click at [145, 118] on link "Payments" at bounding box center [152, 116] width 101 height 20
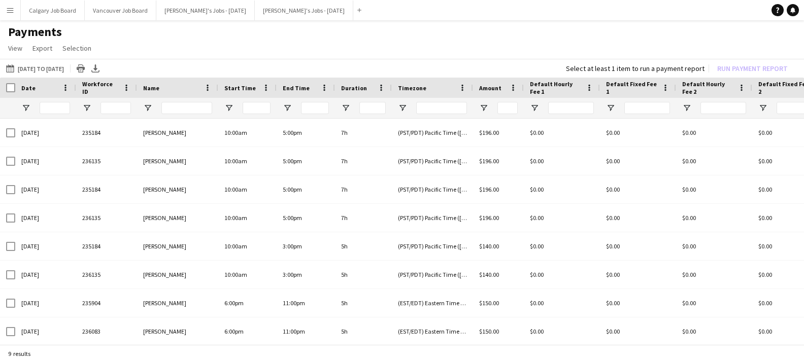
click at [14, 10] on button "Menu" at bounding box center [10, 10] width 20 height 20
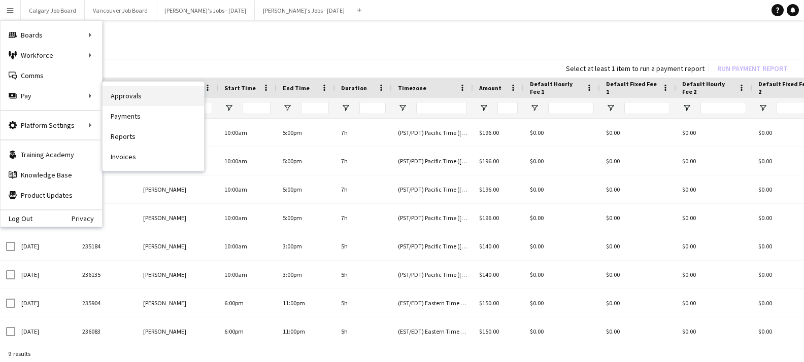
click at [136, 94] on link "Approvals" at bounding box center [152, 96] width 101 height 20
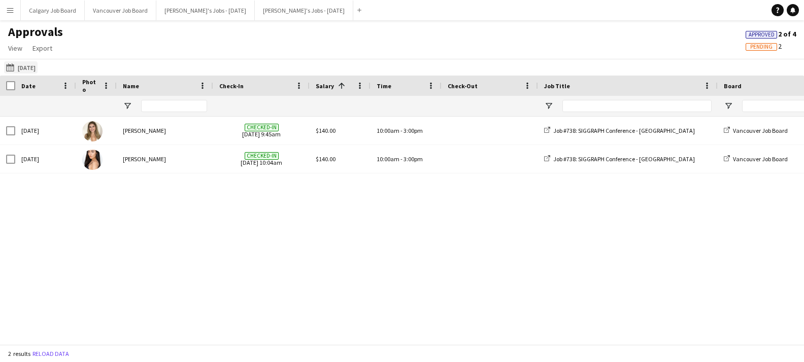
click at [30, 68] on button "[DATE] [DATE]" at bounding box center [20, 67] width 33 height 12
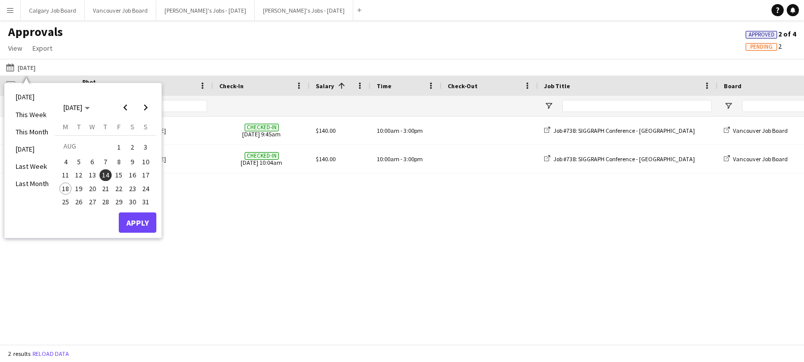
click at [115, 173] on span "15" at bounding box center [119, 175] width 12 height 12
click at [136, 214] on button "Apply" at bounding box center [138, 223] width 38 height 20
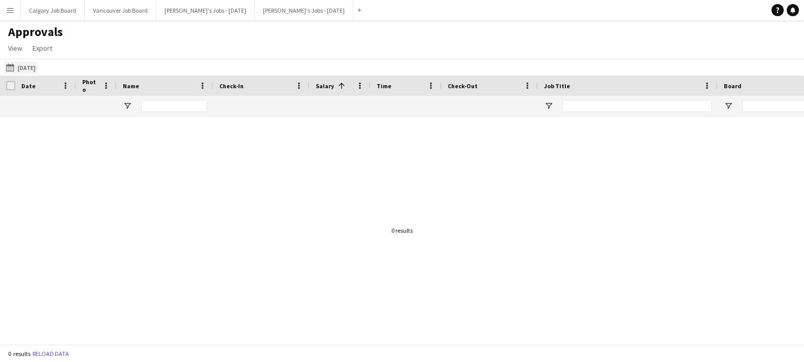
click at [38, 67] on button "[DATE] [DATE]" at bounding box center [20, 67] width 33 height 12
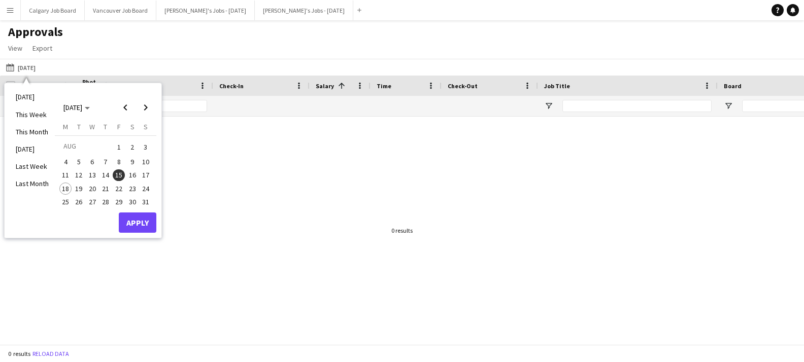
drag, startPoint x: 94, startPoint y: 170, endPoint x: 100, endPoint y: 181, distance: 12.3
click at [94, 171] on span "13" at bounding box center [92, 175] width 12 height 12
click at [134, 215] on button "Apply" at bounding box center [138, 223] width 38 height 20
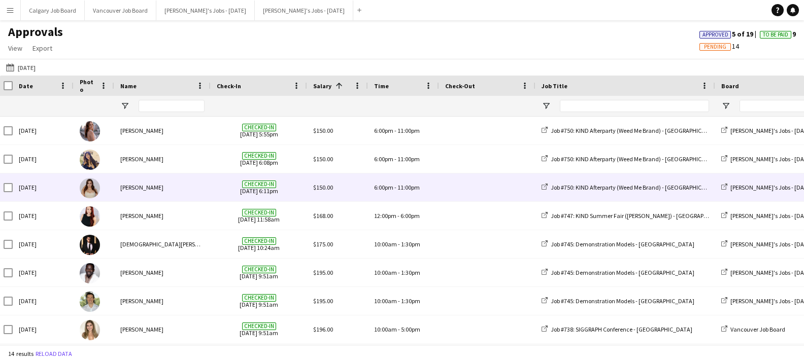
click at [165, 197] on div "[PERSON_NAME]" at bounding box center [162, 188] width 96 height 28
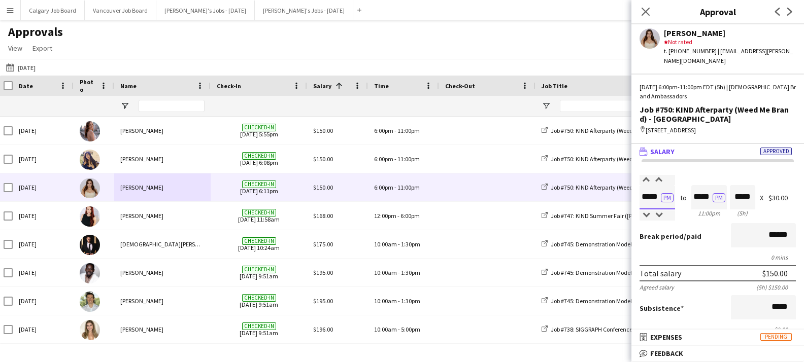
drag, startPoint x: 658, startPoint y: 197, endPoint x: 652, endPoint y: 197, distance: 5.6
click at [652, 197] on input "*****" at bounding box center [657, 197] width 36 height 24
type input "*****"
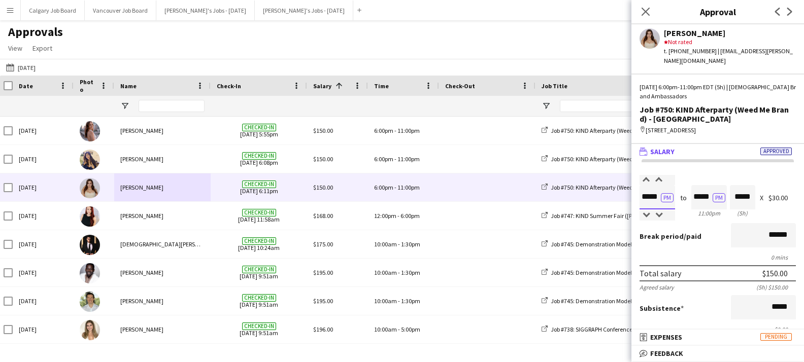
type input "*****"
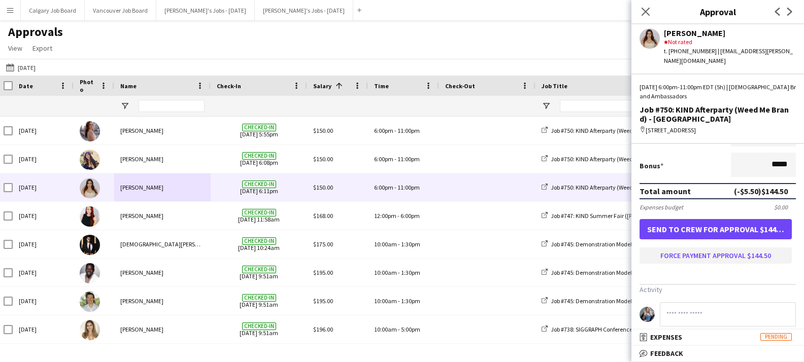
click at [734, 264] on button "Force payment approval $144.50" at bounding box center [715, 256] width 152 height 16
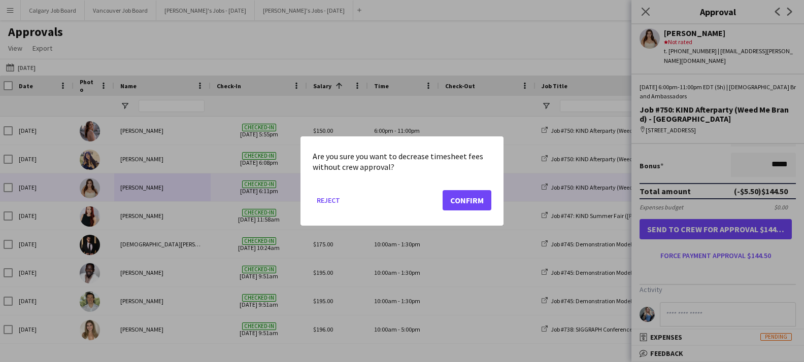
click at [471, 206] on button "Confirm" at bounding box center [466, 200] width 49 height 20
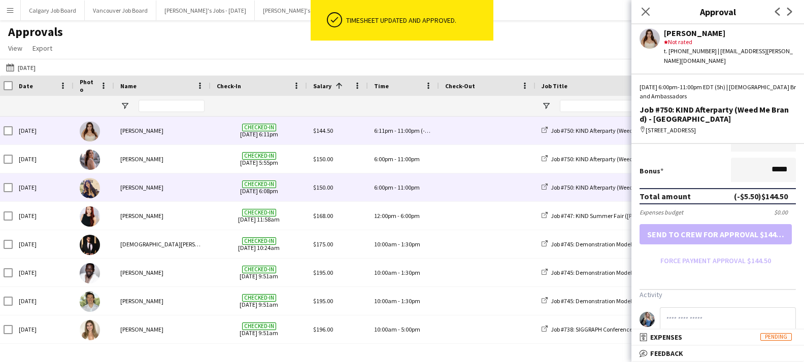
click at [204, 188] on div "[PERSON_NAME]" at bounding box center [162, 188] width 96 height 28
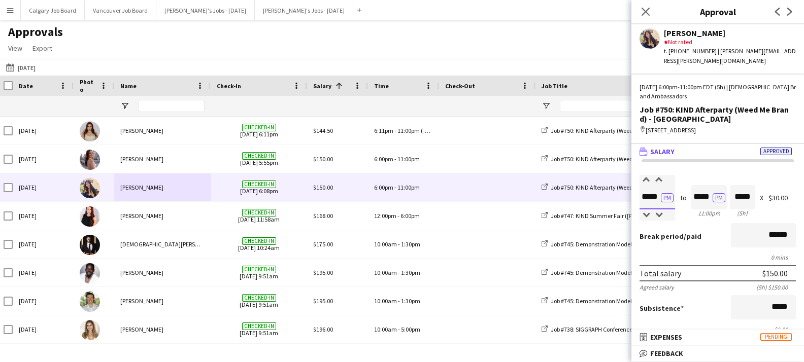
click at [660, 198] on input "*****" at bounding box center [657, 197] width 36 height 24
type input "*****"
click at [693, 176] on label "Salary" at bounding box center [717, 180] width 156 height 8
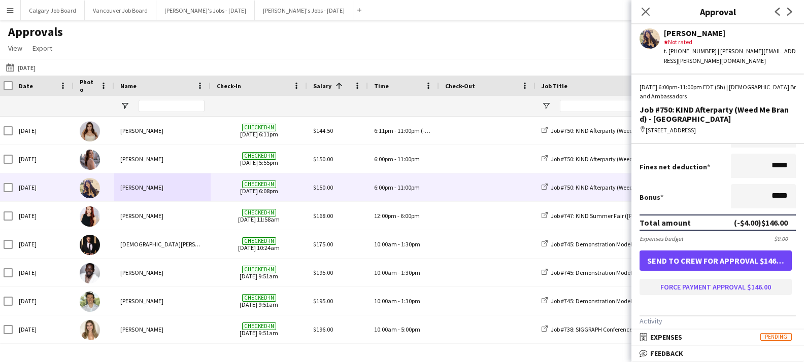
click at [716, 295] on button "Force payment approval $146.00" at bounding box center [715, 287] width 152 height 16
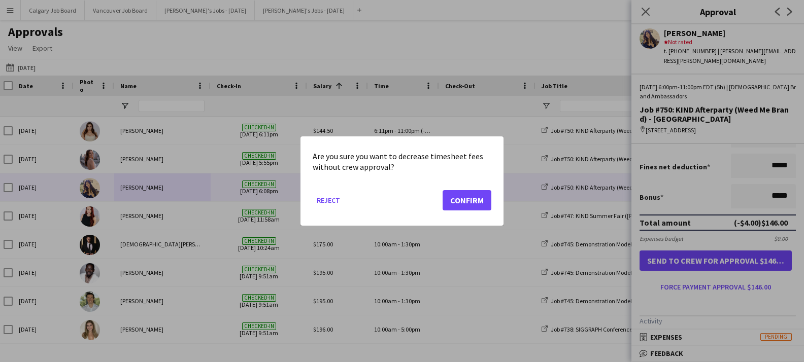
click at [459, 195] on button "Confirm" at bounding box center [466, 200] width 49 height 20
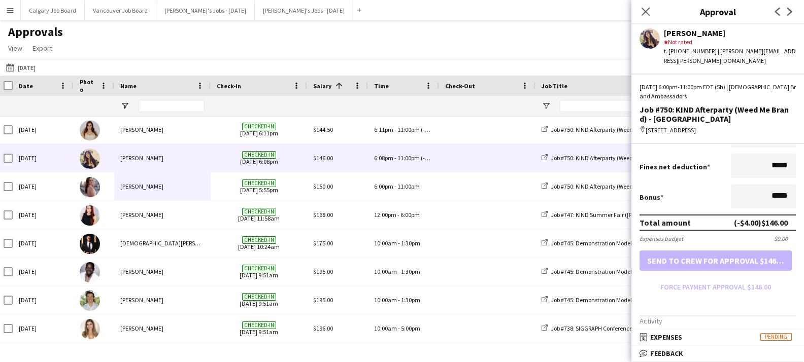
click at [126, 63] on div "[DATE] [DATE] [DATE] This Week This Month [DATE] Last Week Last Month [DATE] [D…" at bounding box center [402, 67] width 804 height 17
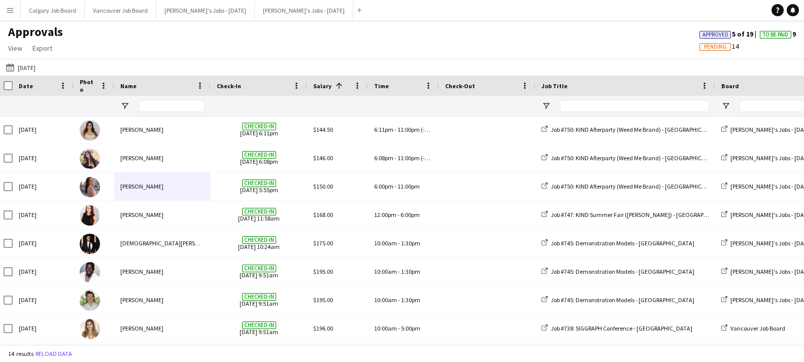
click at [7, 8] on app-icon "Menu" at bounding box center [10, 10] width 8 height 8
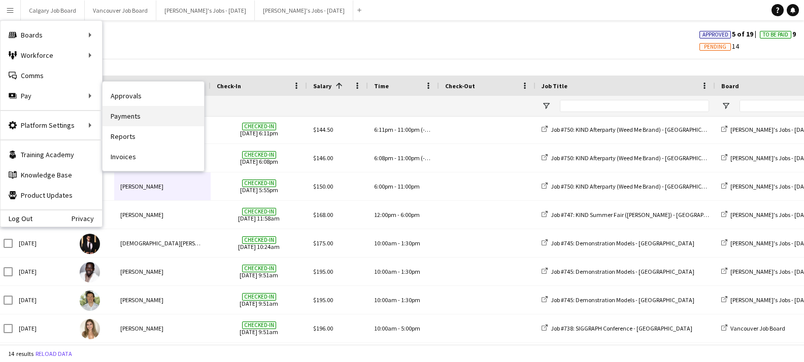
click at [128, 116] on link "Payments" at bounding box center [152, 116] width 101 height 20
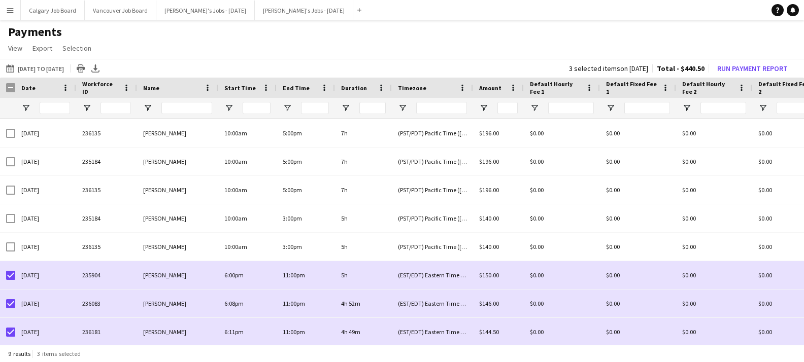
click at [10, 13] on app-icon "Menu" at bounding box center [10, 10] width 8 height 8
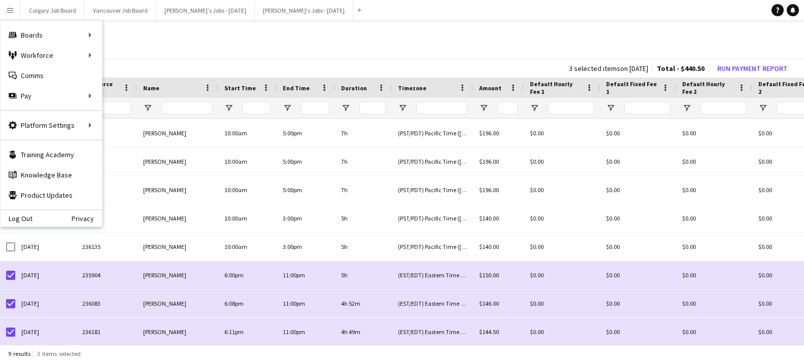
click at [234, 40] on app-page-menu "View Customise view Customise filters Reset Filters Reset View Reset All Export…" at bounding box center [402, 49] width 804 height 19
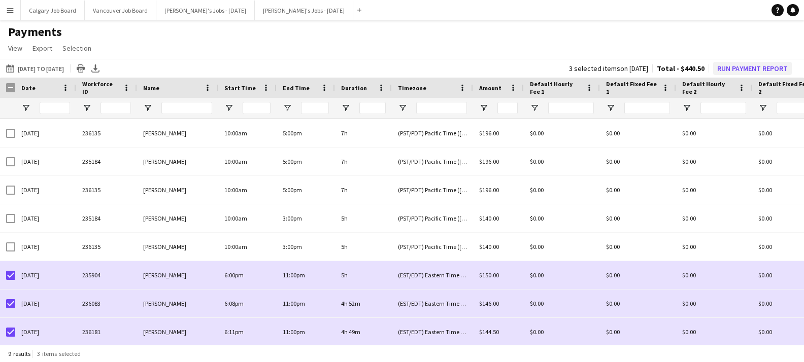
click at [759, 67] on button "Run Payment Report" at bounding box center [752, 68] width 79 height 13
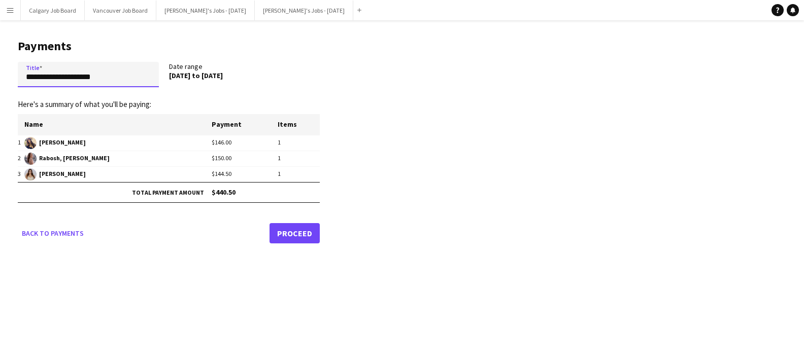
drag, startPoint x: 130, startPoint y: 79, endPoint x: 0, endPoint y: 65, distance: 131.1
click at [0, 65] on main "**********" at bounding box center [165, 139] width 330 height 238
type input "**********"
click at [300, 233] on link "Proceed" at bounding box center [294, 233] width 50 height 20
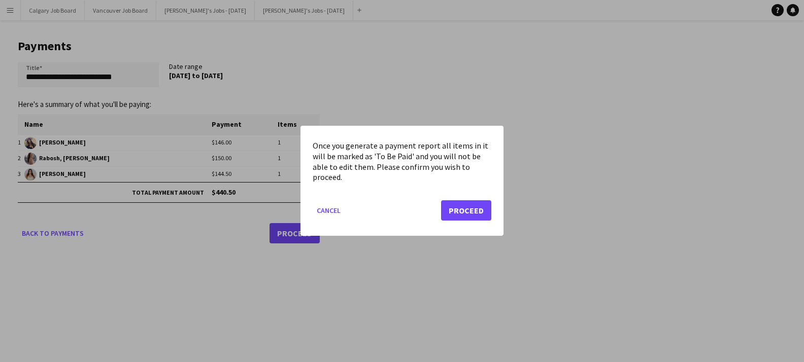
click at [469, 210] on button "Proceed" at bounding box center [466, 211] width 50 height 20
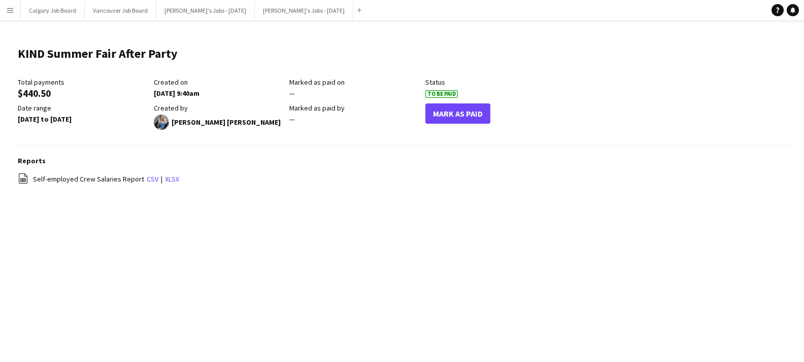
click at [15, 9] on button "Menu" at bounding box center [10, 10] width 20 height 20
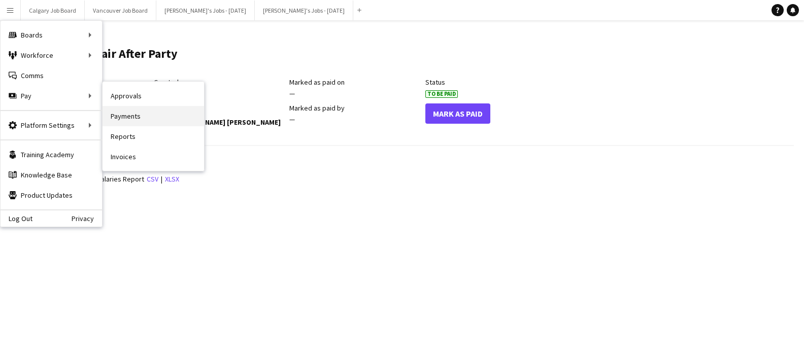
click at [131, 116] on link "Payments" at bounding box center [152, 116] width 101 height 20
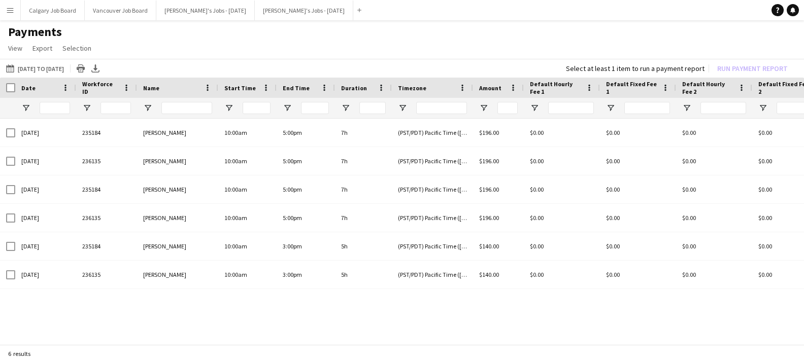
click at [7, 13] on app-icon "Menu" at bounding box center [10, 10] width 8 height 8
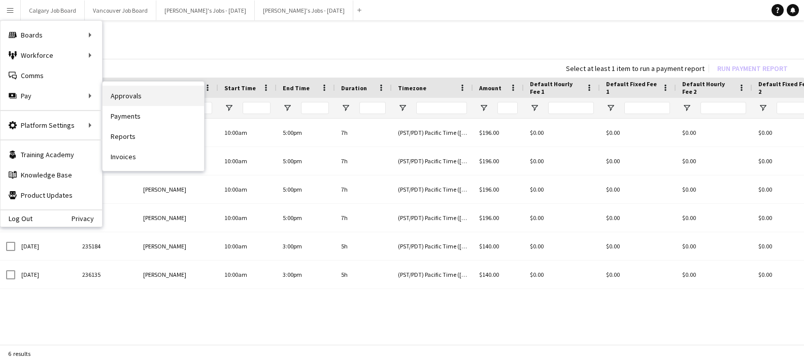
click at [127, 92] on link "Approvals" at bounding box center [152, 96] width 101 height 20
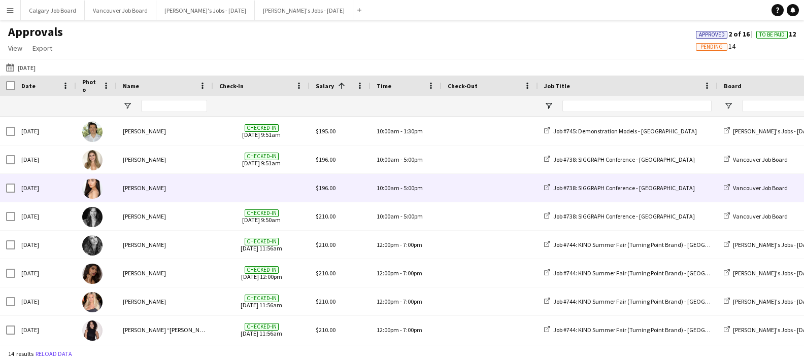
click at [186, 193] on div "[PERSON_NAME]" at bounding box center [165, 188] width 96 height 28
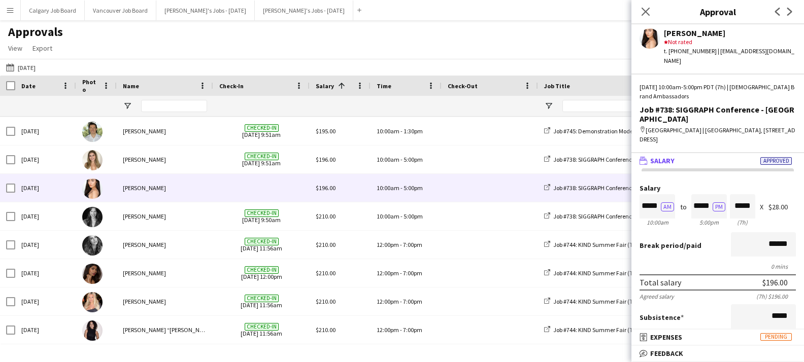
click at [245, 47] on div "Approvals View Customise view Customise filters Reset Filters Reset View Reset …" at bounding box center [402, 41] width 804 height 34
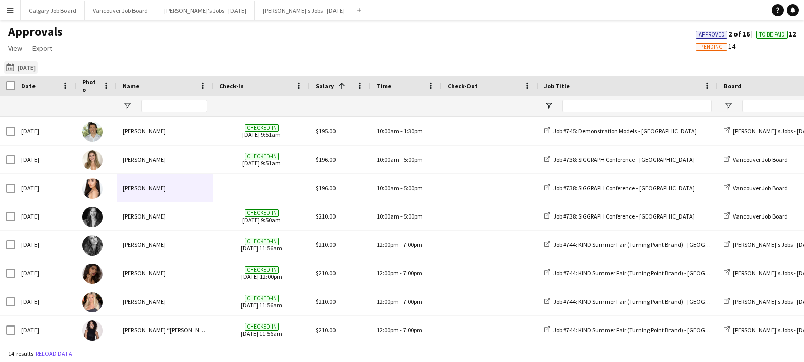
click at [19, 62] on button "[DATE] [DATE]" at bounding box center [20, 67] width 33 height 12
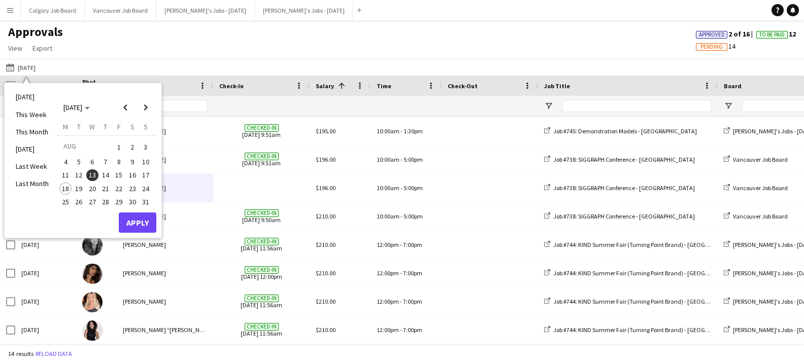
drag, startPoint x: 101, startPoint y: 171, endPoint x: 118, endPoint y: 196, distance: 30.0
click at [101, 171] on span "14" at bounding box center [105, 175] width 12 height 12
click at [139, 220] on button "Apply" at bounding box center [138, 223] width 38 height 20
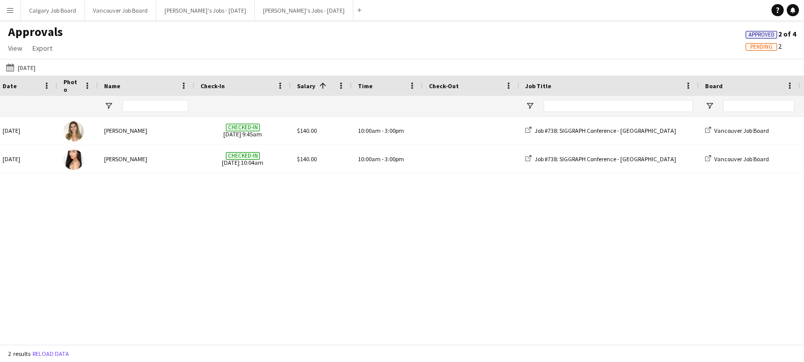
scroll to position [0, 21]
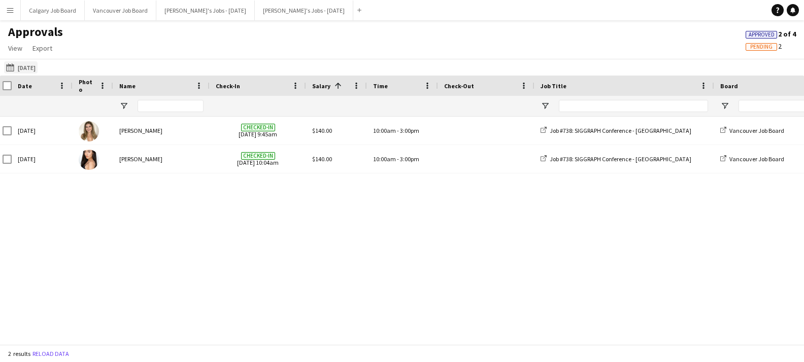
click at [27, 64] on button "[DATE] [DATE]" at bounding box center [20, 67] width 33 height 12
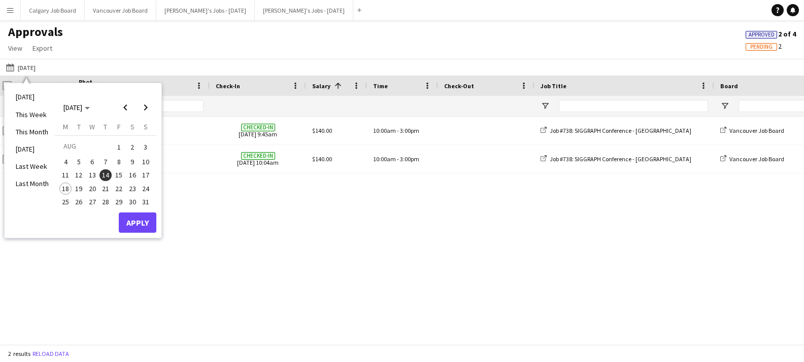
click at [90, 169] on span "13" at bounding box center [92, 175] width 12 height 12
click at [126, 214] on button "Apply" at bounding box center [138, 223] width 38 height 20
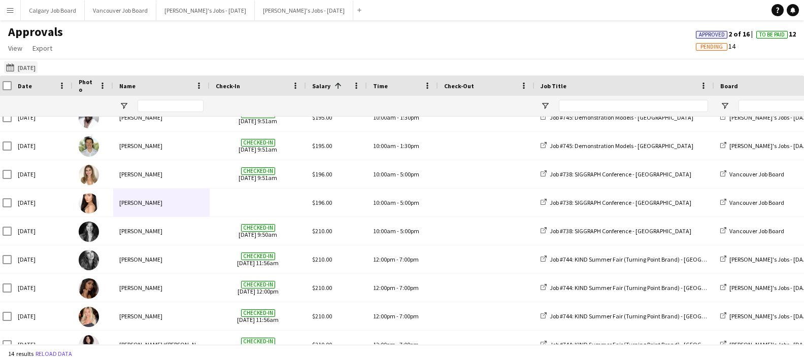
click at [34, 67] on button "[DATE] [DATE]" at bounding box center [20, 67] width 33 height 12
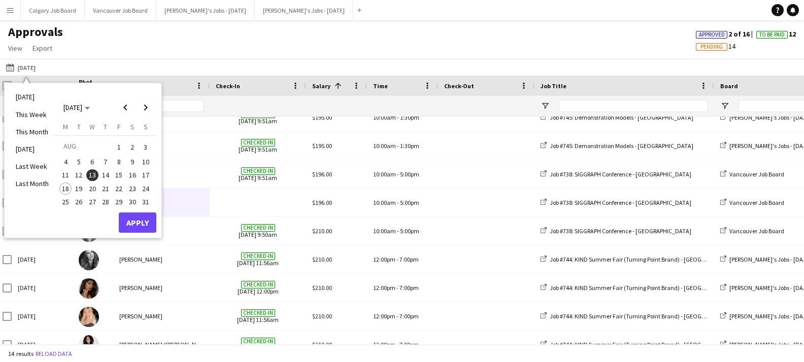
drag, startPoint x: 78, startPoint y: 169, endPoint x: 111, endPoint y: 208, distance: 50.7
click at [78, 169] on span "12" at bounding box center [79, 175] width 12 height 12
click at [128, 216] on button "Apply" at bounding box center [138, 223] width 38 height 20
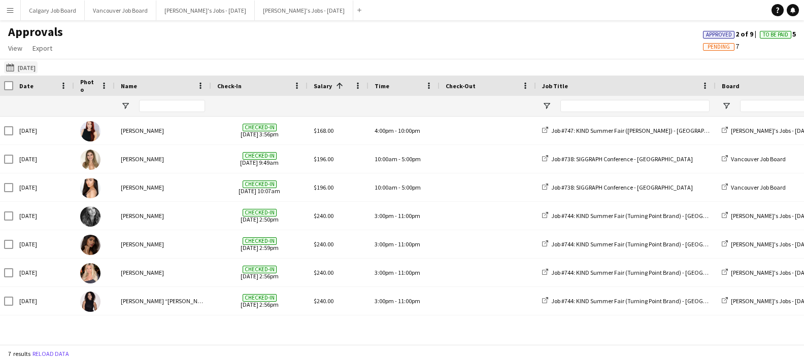
click at [32, 66] on button "[DATE] [DATE]" at bounding box center [20, 67] width 33 height 12
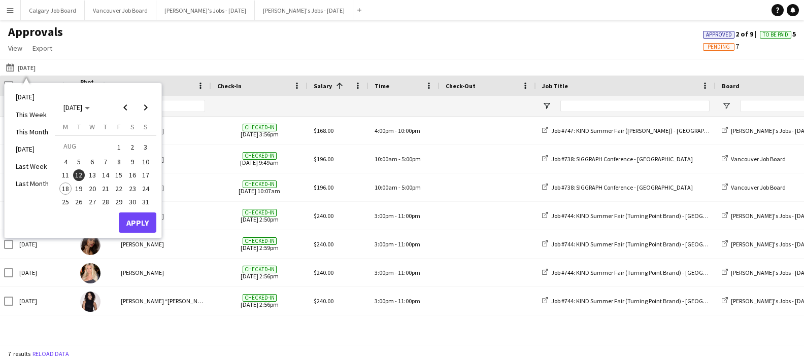
click at [92, 175] on span "13" at bounding box center [92, 175] width 12 height 12
click at [131, 215] on button "Apply" at bounding box center [138, 223] width 38 height 20
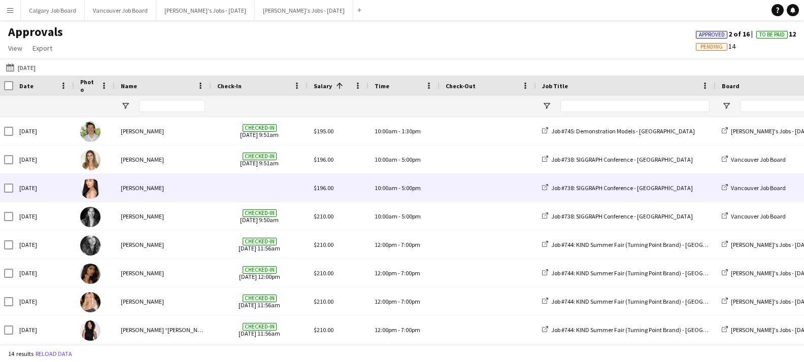
click at [258, 190] on span at bounding box center [259, 188] width 84 height 28
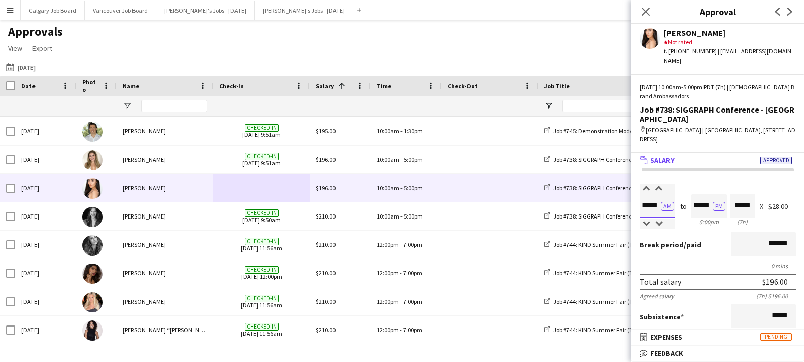
drag, startPoint x: 653, startPoint y: 195, endPoint x: 659, endPoint y: 195, distance: 5.6
click at [659, 195] on input "*****" at bounding box center [657, 206] width 36 height 24
type input "*****"
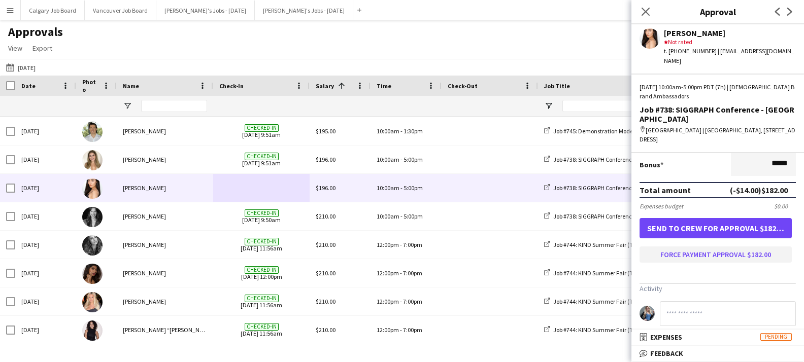
click at [717, 248] on button "Force payment approval $182.00" at bounding box center [715, 255] width 152 height 16
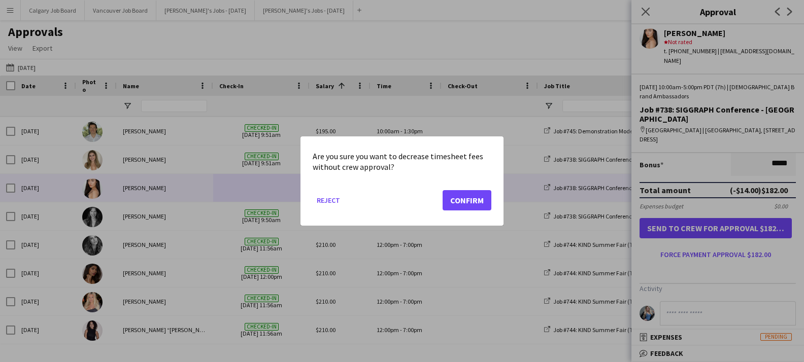
click at [466, 199] on button "Confirm" at bounding box center [466, 200] width 49 height 20
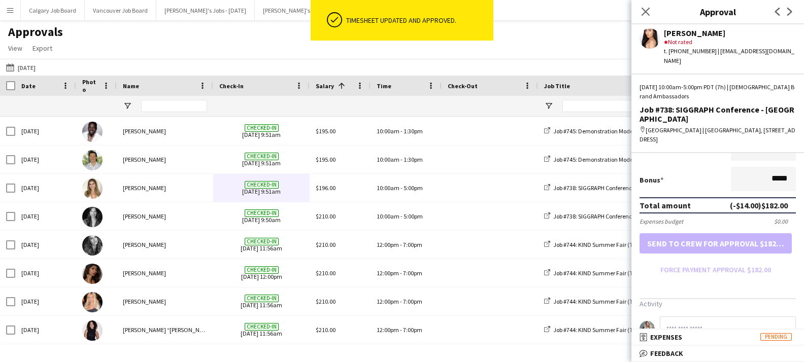
click at [15, 12] on button "Menu" at bounding box center [10, 10] width 20 height 20
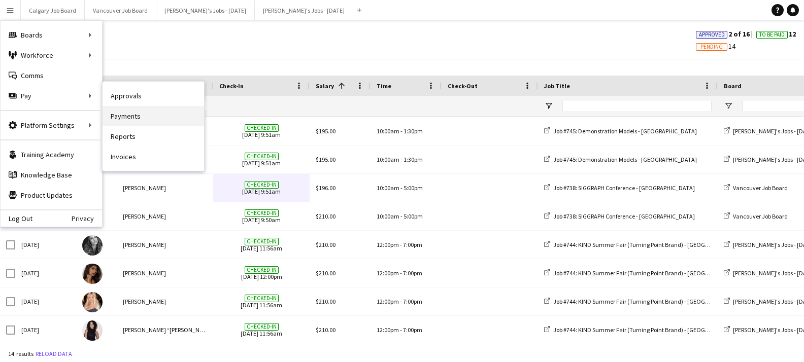
click at [123, 111] on link "Payments" at bounding box center [152, 116] width 101 height 20
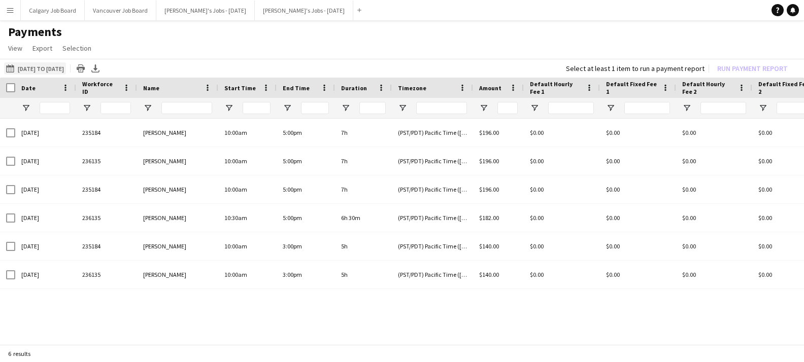
click at [35, 65] on button "[DATE] to [DATE] [DATE] to [DATE]" at bounding box center [35, 68] width 62 height 12
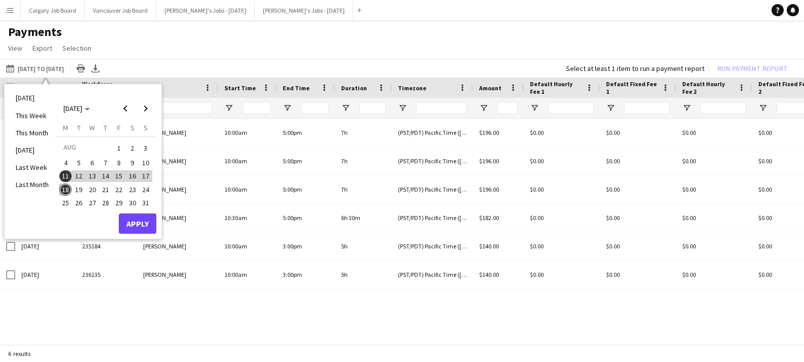
click at [137, 220] on button "Apply" at bounding box center [138, 224] width 38 height 20
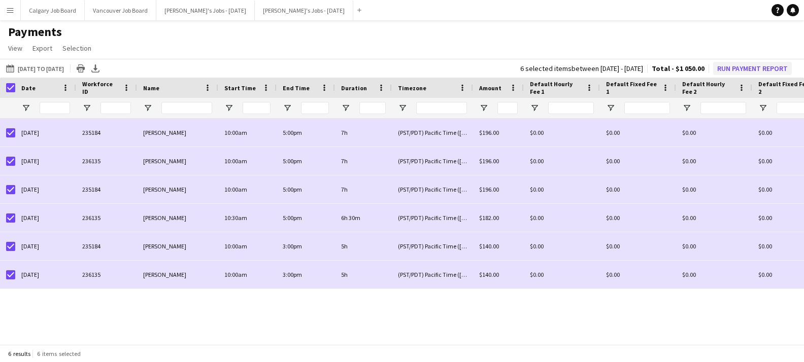
click at [732, 63] on button "Run Payment Report" at bounding box center [752, 68] width 79 height 13
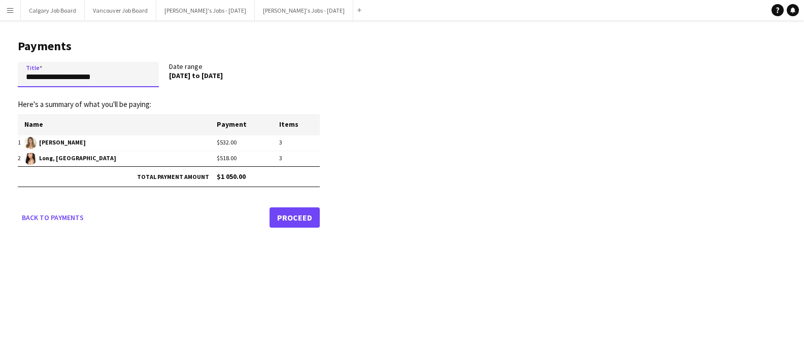
drag, startPoint x: 130, startPoint y: 82, endPoint x: 16, endPoint y: 75, distance: 113.8
click at [16, 75] on main "**********" at bounding box center [165, 131] width 330 height 223
type input "**********"
click at [293, 218] on link "Proceed" at bounding box center [294, 218] width 50 height 20
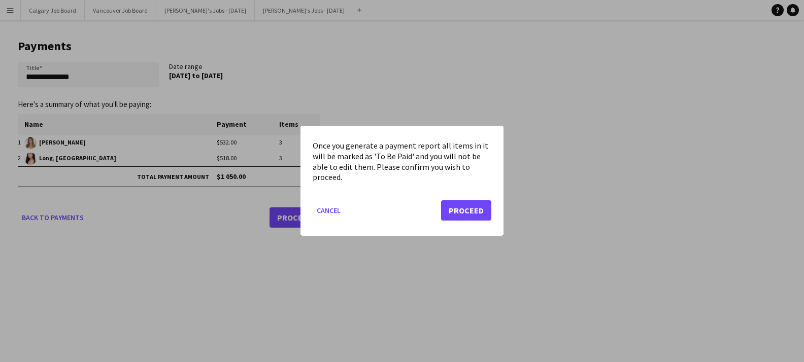
click at [455, 210] on button "Proceed" at bounding box center [466, 211] width 50 height 20
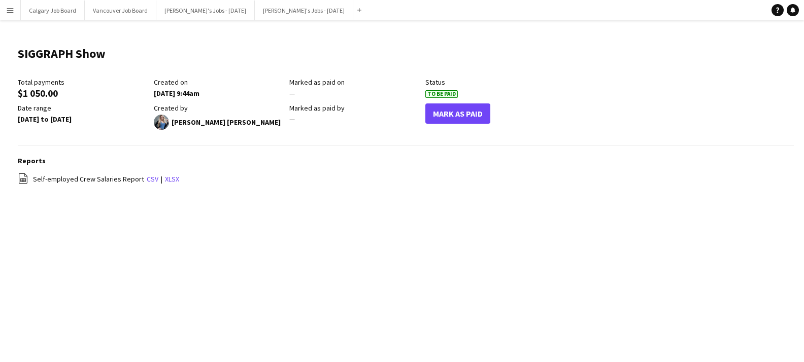
click at [14, 9] on app-icon "Menu" at bounding box center [10, 10] width 8 height 8
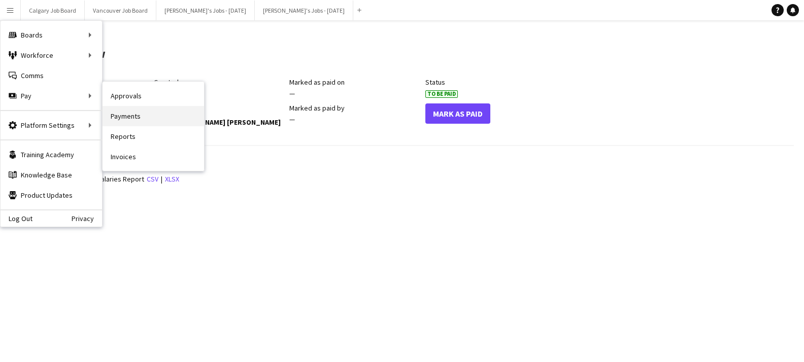
click at [138, 117] on link "Payments" at bounding box center [152, 116] width 101 height 20
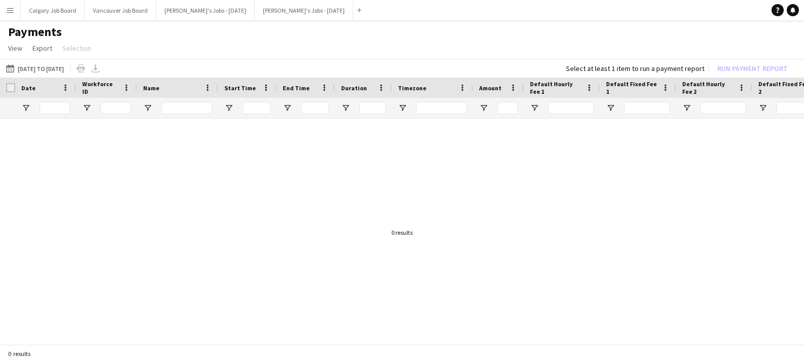
click at [11, 10] on app-icon "Menu" at bounding box center [10, 10] width 8 height 8
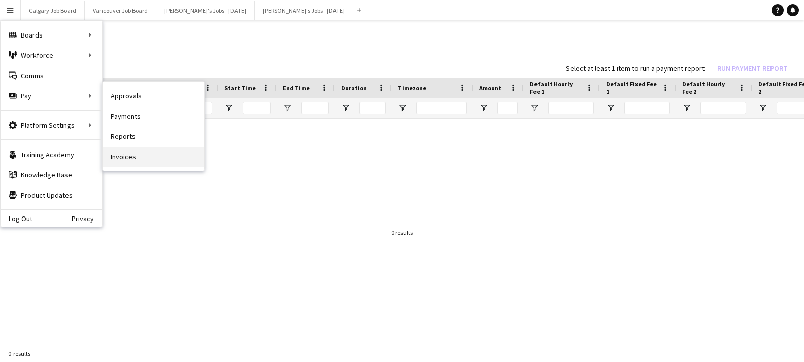
click at [147, 154] on link "Invoices" at bounding box center [152, 157] width 101 height 20
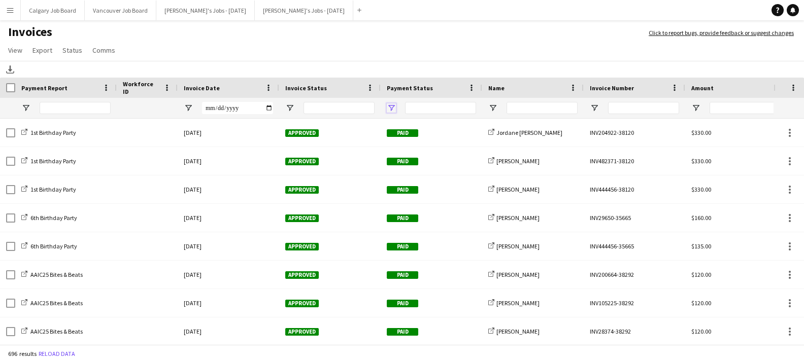
click at [393, 111] on span "Open Filter Menu" at bounding box center [391, 107] width 9 height 9
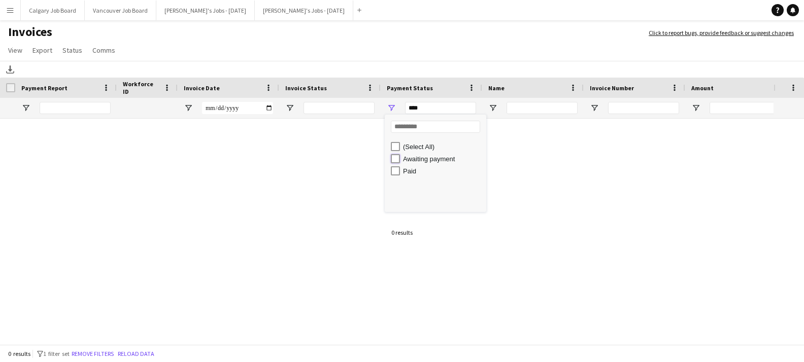
type input "**********"
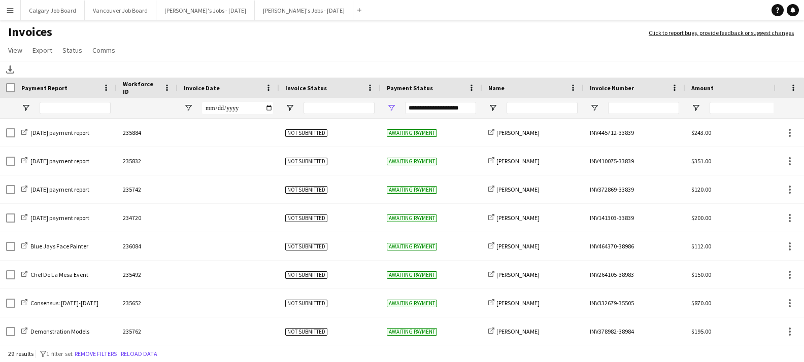
click at [363, 74] on div "Download" at bounding box center [402, 69] width 804 height 17
click at [292, 110] on span "Open Filter Menu" at bounding box center [289, 107] width 9 height 9
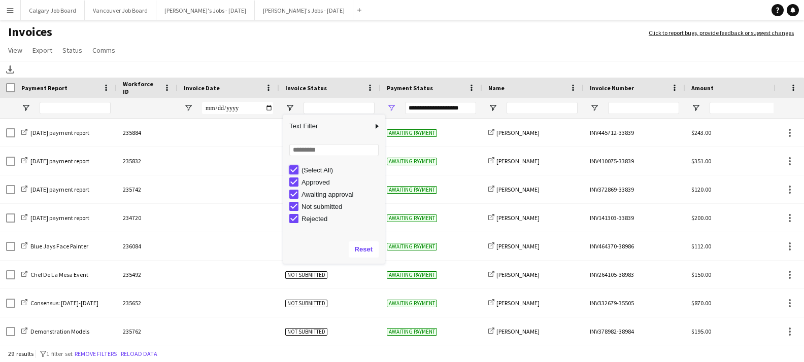
type input "***"
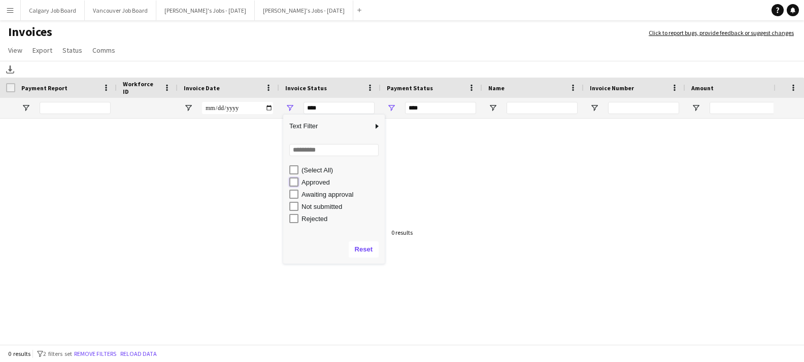
type input "**********"
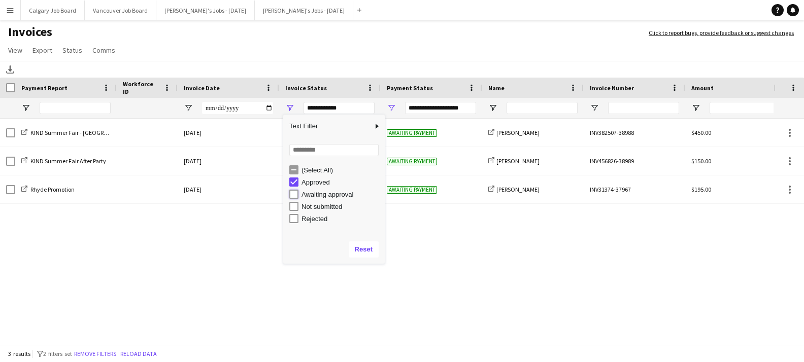
type input "**********"
click at [277, 52] on app-page-menu "View Customise view Customise filters Reset Filters Reset View Reset All Export…" at bounding box center [402, 51] width 804 height 19
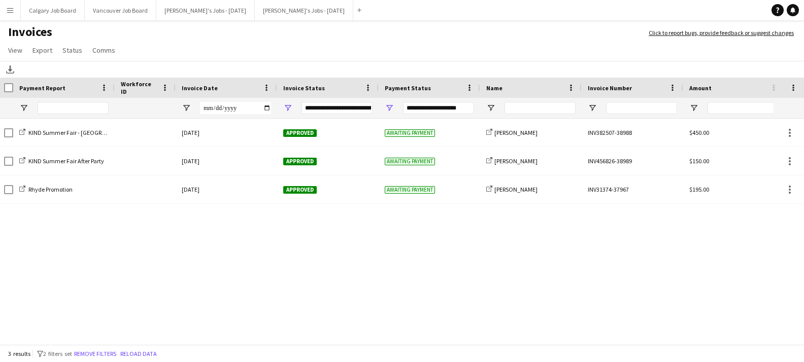
scroll to position [0, 2]
click at [10, 11] on app-icon "Menu" at bounding box center [10, 10] width 8 height 8
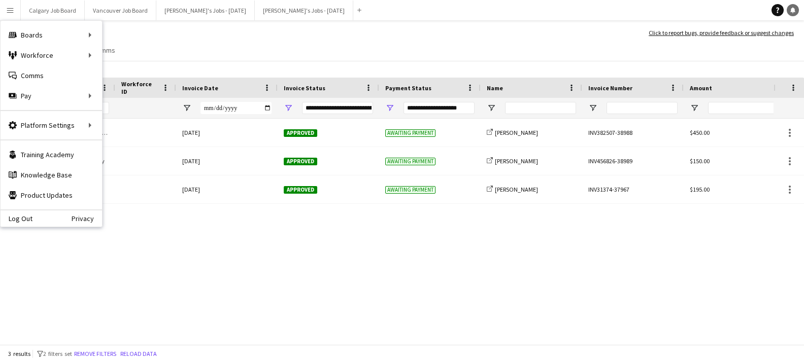
click at [790, 9] on icon "Notifications" at bounding box center [792, 10] width 6 height 6
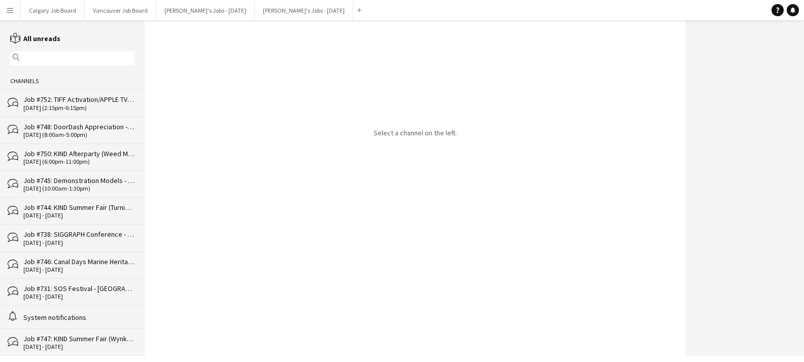
click at [89, 133] on div "[DATE] (8:00am-5:00pm)" at bounding box center [78, 134] width 111 height 7
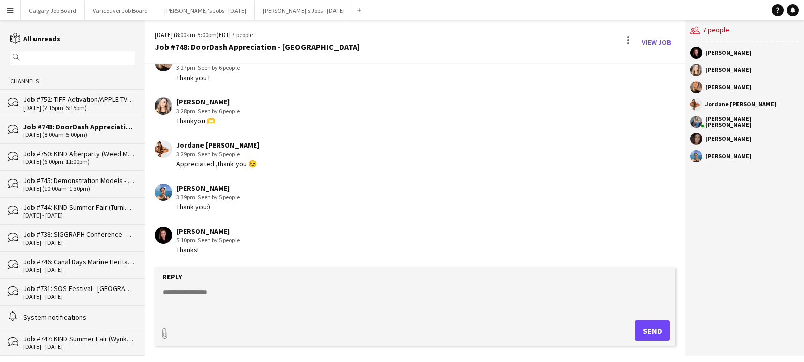
scroll to position [17, 0]
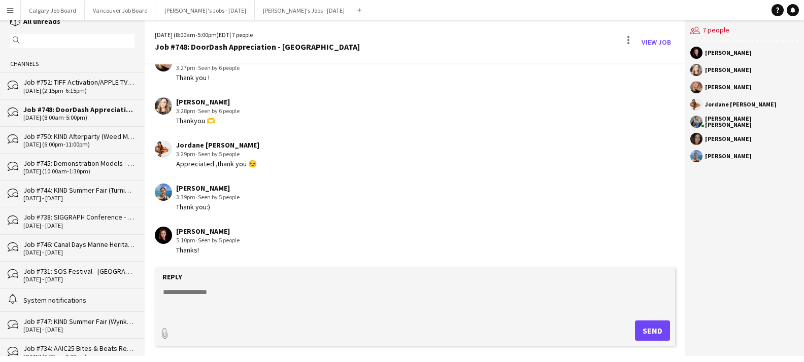
click at [99, 164] on div "Job #745: Demonstration Models - [GEOGRAPHIC_DATA]" at bounding box center [78, 163] width 111 height 9
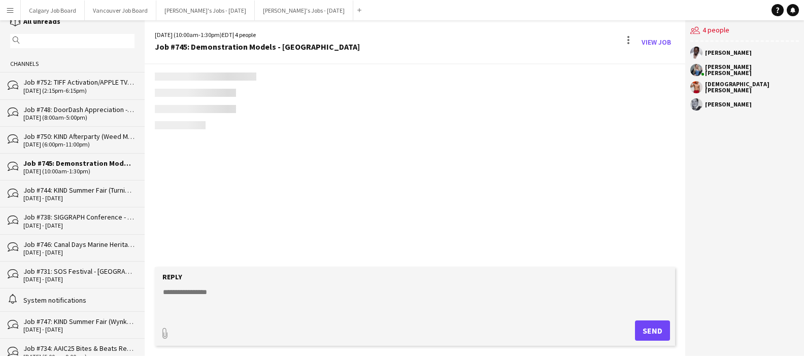
scroll to position [1455, 0]
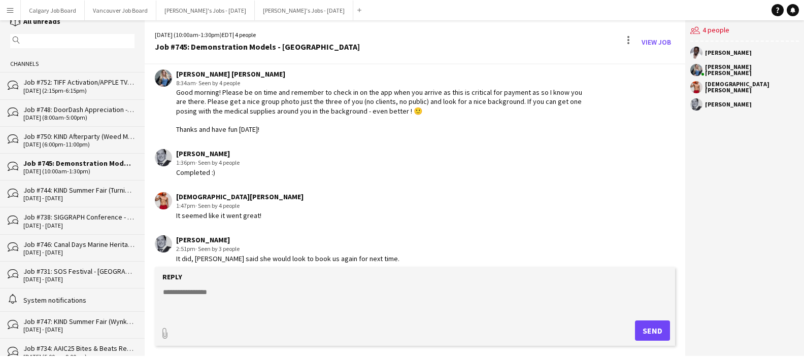
click at [191, 293] on textarea at bounding box center [417, 300] width 510 height 26
paste textarea "**********"
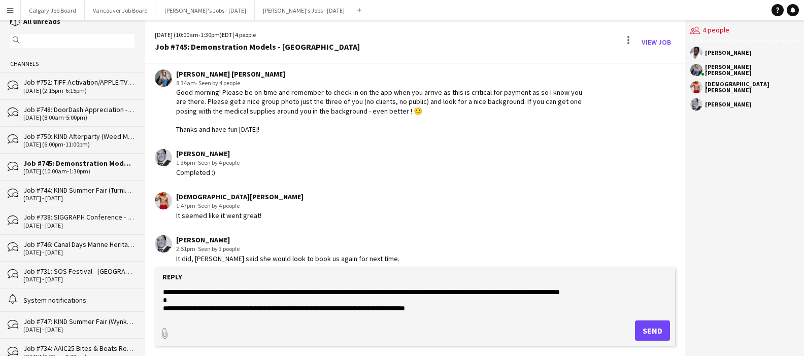
click at [289, 290] on textarea "**********" at bounding box center [417, 300] width 510 height 26
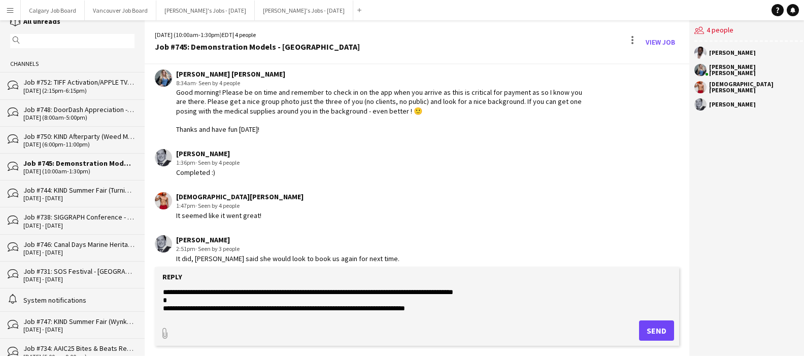
scroll to position [16, 0]
click at [163, 307] on textarea "**********" at bounding box center [417, 300] width 510 height 26
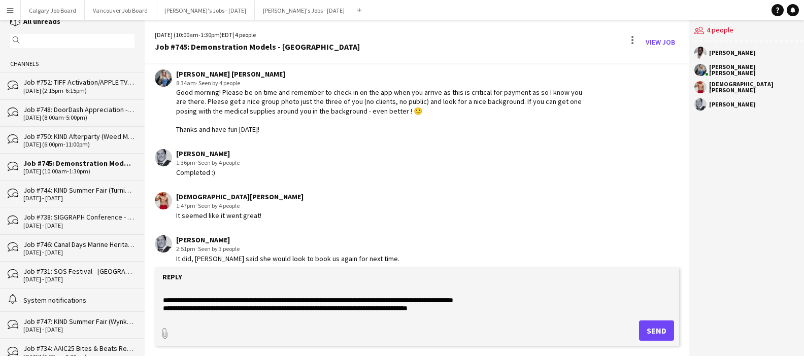
scroll to position [8, 0]
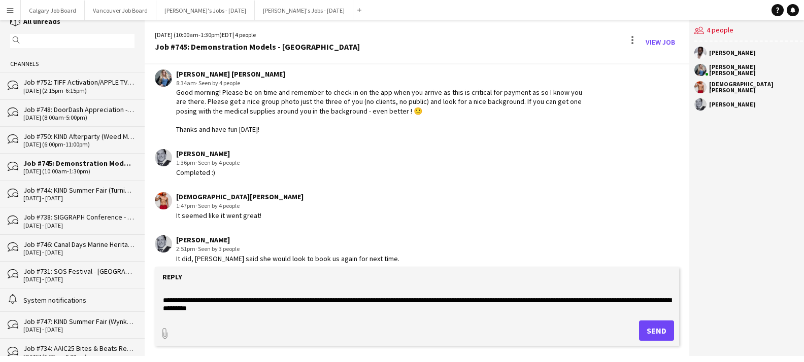
click at [296, 309] on textarea "**********" at bounding box center [417, 300] width 510 height 26
type textarea "**********"
click at [639, 327] on button "Send" at bounding box center [656, 331] width 35 height 20
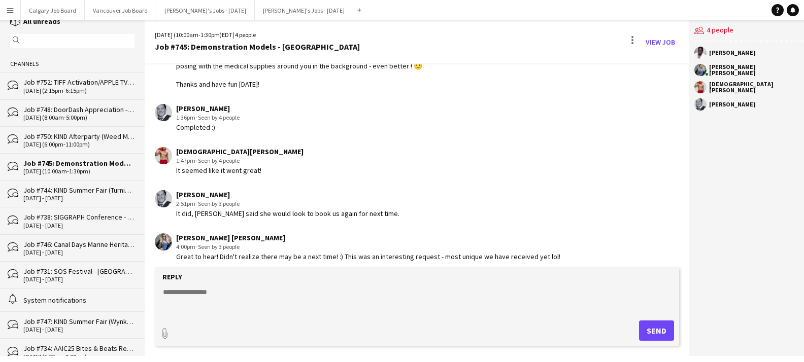
scroll to position [1608, 0]
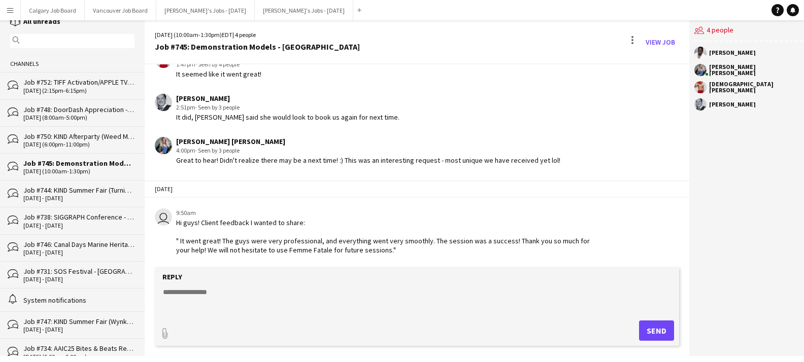
click at [507, 308] on textarea at bounding box center [417, 300] width 510 height 26
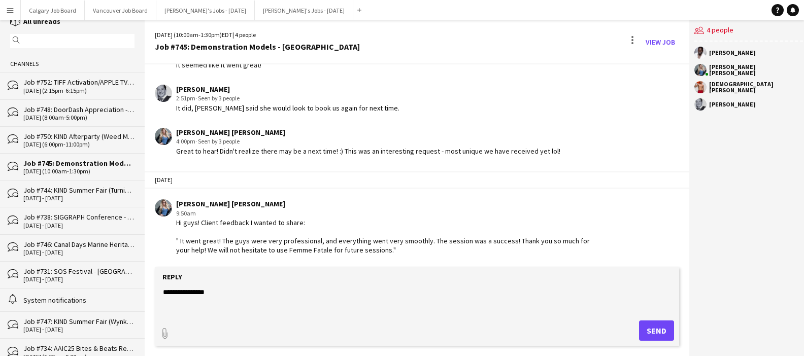
scroll to position [0, 0]
type textarea "**********"
click at [644, 325] on button "Send" at bounding box center [656, 331] width 35 height 20
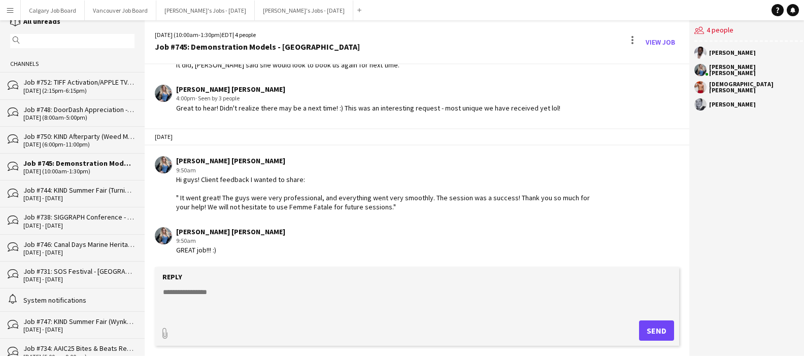
click at [14, 8] on button "Menu" at bounding box center [10, 10] width 20 height 20
